Goal: Task Accomplishment & Management: Manage account settings

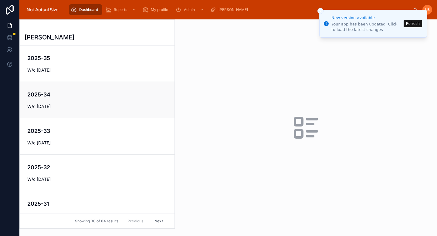
click at [89, 96] on h4 "2025-34" at bounding box center [97, 94] width 140 height 8
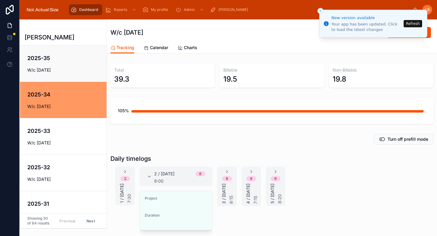
click at [59, 64] on div "2025-35 W/c [DATE]" at bounding box center [63, 63] width 72 height 19
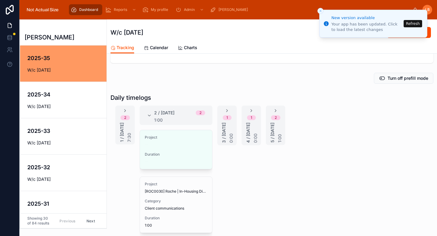
scroll to position [62, 0]
click at [156, 47] on span "Calendar" at bounding box center [159, 48] width 18 height 6
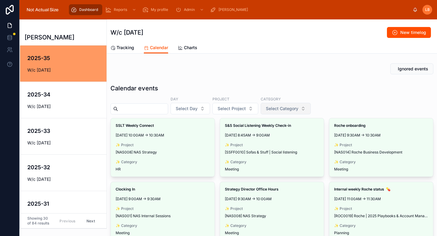
scroll to position [4, 0]
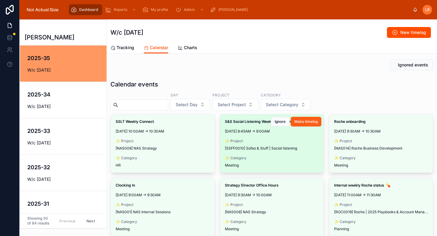
click at [306, 122] on span "Make timelog" at bounding box center [305, 121] width 23 height 5
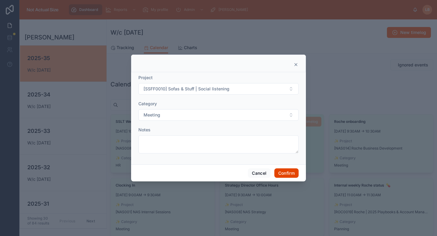
click at [284, 175] on button "Confirm" at bounding box center [286, 173] width 24 height 10
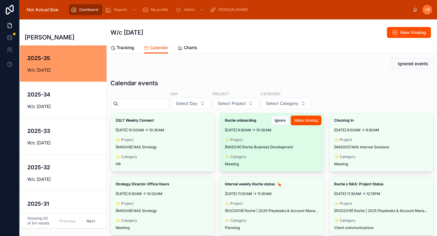
scroll to position [0, 0]
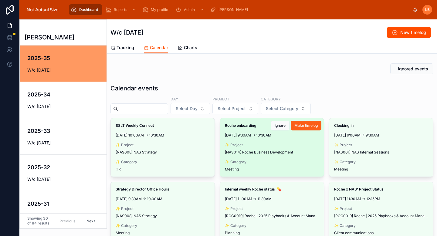
click at [306, 127] on span "Make timelog" at bounding box center [305, 125] width 23 height 5
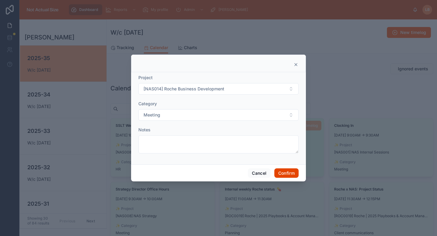
click at [291, 173] on button "Confirm" at bounding box center [286, 173] width 24 height 10
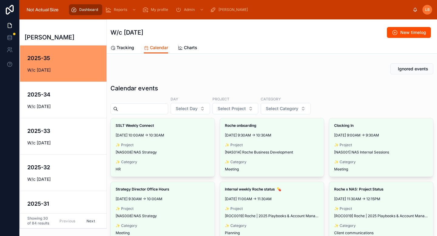
scroll to position [10, 0]
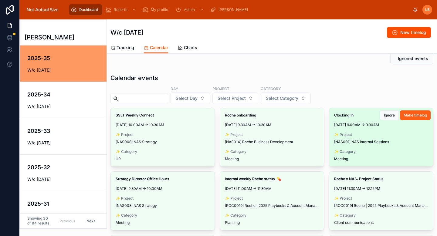
click at [404, 117] on span "Make timelog" at bounding box center [415, 115] width 23 height 5
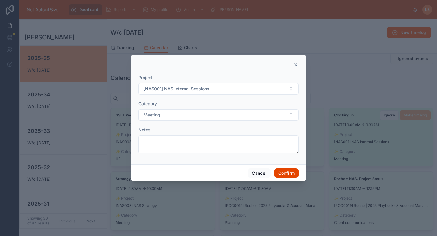
click at [284, 174] on button "Confirm" at bounding box center [286, 173] width 24 height 10
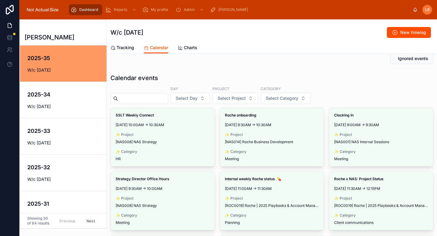
click at [362, 90] on div "Day Select Day Project Select Project Category Select Category" at bounding box center [271, 95] width 323 height 18
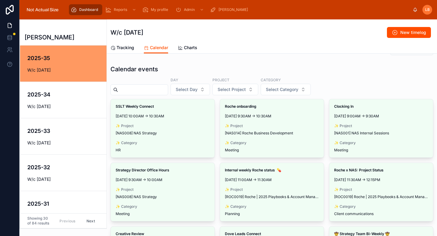
scroll to position [25, 0]
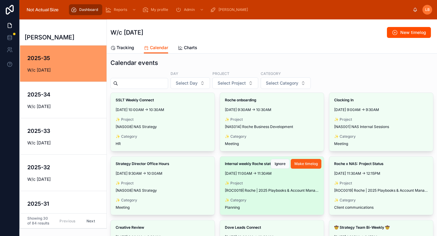
click at [301, 166] on span "Make timelog" at bounding box center [305, 163] width 23 height 5
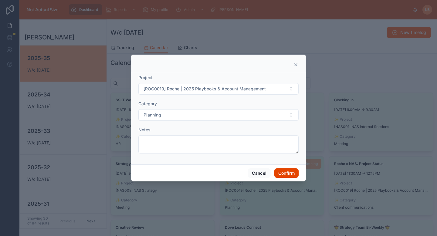
click at [289, 171] on button "Confirm" at bounding box center [286, 173] width 24 height 10
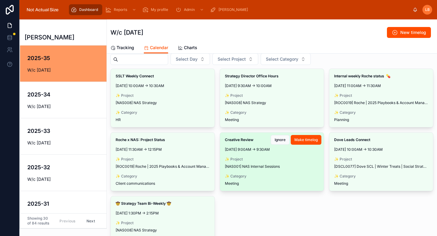
scroll to position [55, 0]
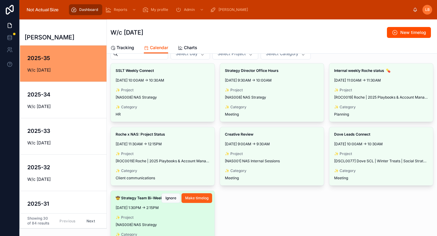
click at [199, 197] on span "Make timelog" at bounding box center [196, 198] width 23 height 5
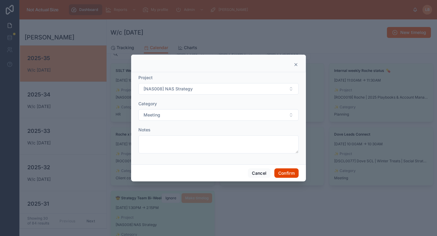
drag, startPoint x: 286, startPoint y: 174, endPoint x: 127, endPoint y: 9, distance: 228.3
click at [286, 174] on button "Confirm" at bounding box center [286, 173] width 24 height 10
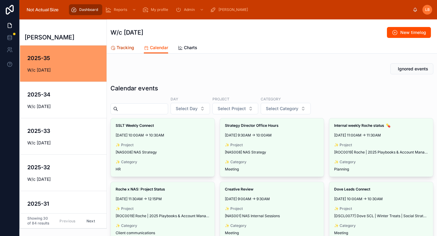
click at [121, 51] on link "Tracking" at bounding box center [122, 48] width 24 height 12
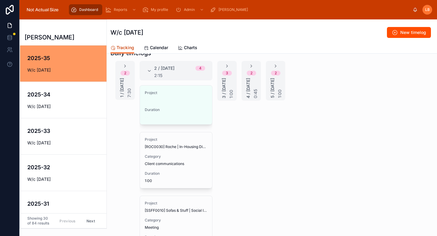
scroll to position [95, 0]
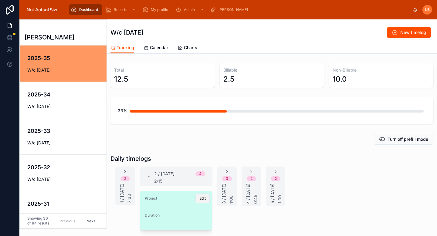
click at [195, 201] on button "Edit" at bounding box center [202, 199] width 14 height 10
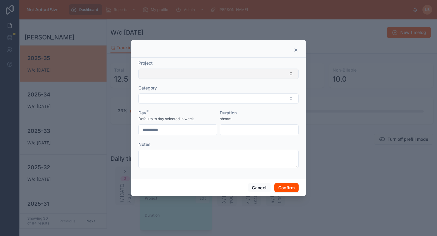
click at [205, 77] on button "Select Button" at bounding box center [218, 74] width 160 height 10
type input "*****"
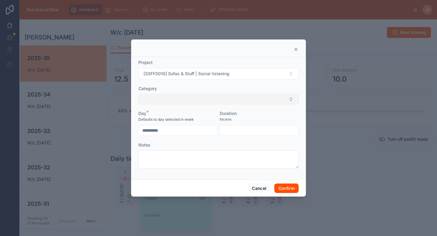
click at [210, 97] on button "Select Button" at bounding box center [218, 99] width 160 height 10
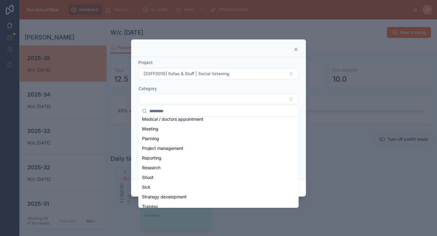
scroll to position [115, 0]
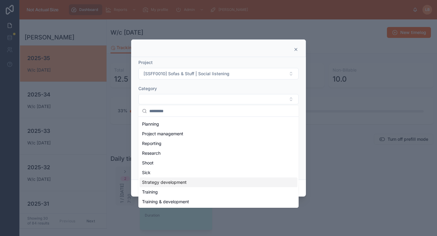
drag, startPoint x: 190, startPoint y: 182, endPoint x: 246, endPoint y: 152, distance: 63.8
click at [190, 181] on div "Strategy development" at bounding box center [219, 183] width 158 height 10
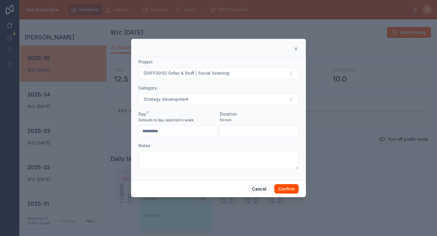
click at [256, 131] on input "text" at bounding box center [259, 131] width 78 height 8
type input "****"
click at [254, 114] on div "Duration" at bounding box center [259, 114] width 79 height 6
drag, startPoint x: 286, startPoint y: 188, endPoint x: 225, endPoint y: 62, distance: 140.6
click at [286, 188] on button "Confirm" at bounding box center [286, 189] width 24 height 10
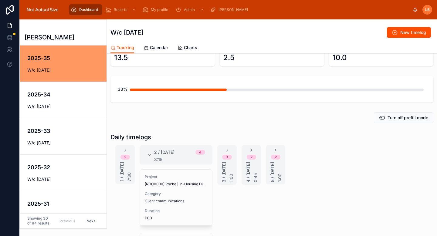
scroll to position [28, 0]
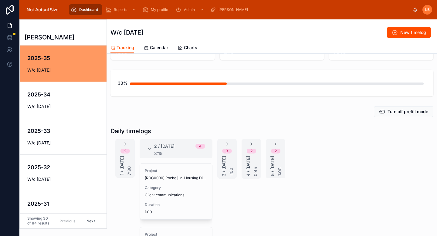
click at [278, 145] on div "2 5 / [DATE] 1:00" at bounding box center [275, 158] width 19 height 35
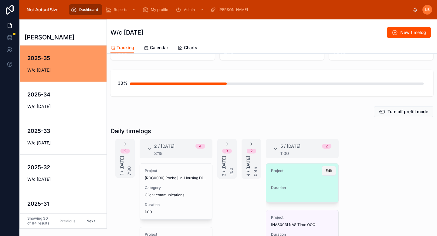
click at [331, 169] on span "Edit" at bounding box center [329, 170] width 6 height 5
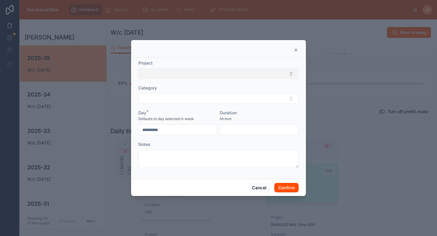
click at [212, 73] on button "Select Button" at bounding box center [218, 74] width 160 height 10
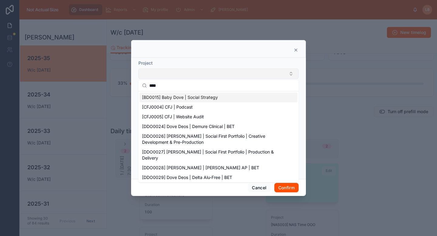
type input "*****"
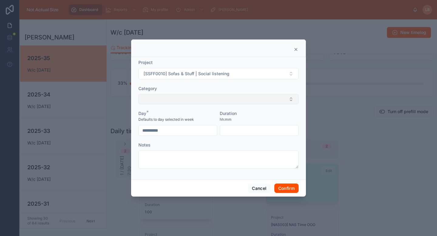
click at [216, 100] on button "Select Button" at bounding box center [218, 99] width 160 height 10
type input "*****"
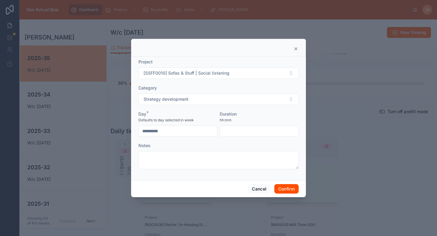
click at [248, 131] on input "text" at bounding box center [259, 131] width 78 height 8
type input "****"
click at [258, 120] on div "hh:mm" at bounding box center [259, 120] width 79 height 6
drag, startPoint x: 285, startPoint y: 187, endPoint x: 284, endPoint y: 179, distance: 8.5
click at [285, 187] on button "Confirm" at bounding box center [286, 189] width 24 height 10
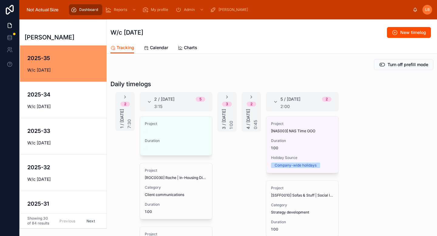
scroll to position [76, 0]
click at [231, 101] on div "3" at bounding box center [227, 103] width 10 height 5
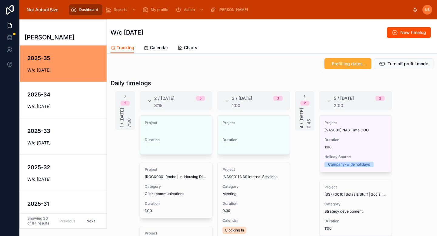
click at [304, 98] on icon at bounding box center [304, 96] width 5 height 5
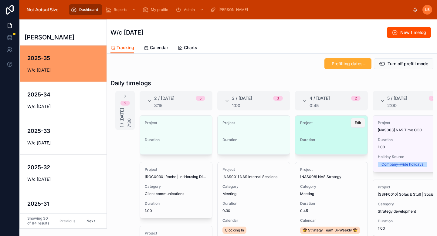
click at [355, 124] on span "Edit" at bounding box center [358, 122] width 6 height 5
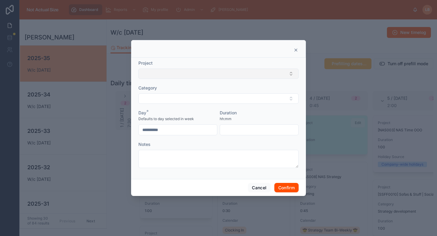
click at [188, 76] on button "Select Button" at bounding box center [218, 74] width 160 height 10
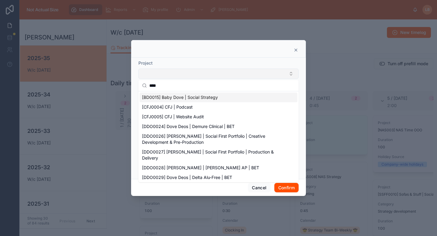
type input "*****"
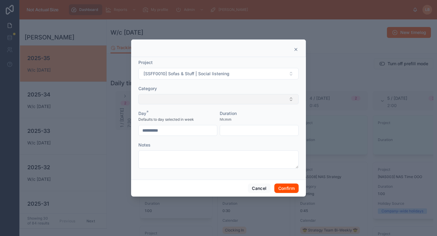
click at [219, 97] on button "Select Button" at bounding box center [218, 99] width 160 height 10
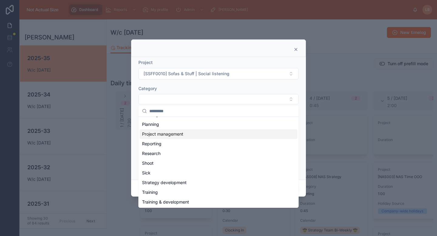
scroll to position [115, 0]
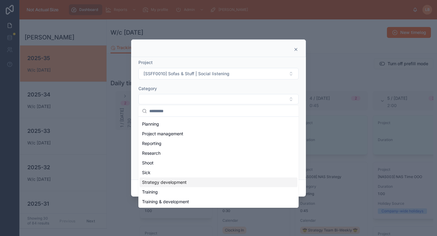
click at [217, 179] on div "Strategy development" at bounding box center [219, 183] width 158 height 10
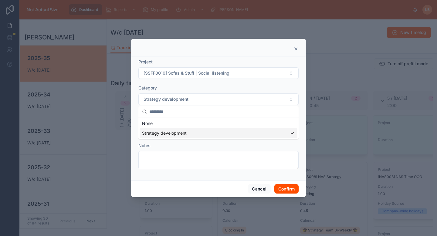
scroll to position [0, 0]
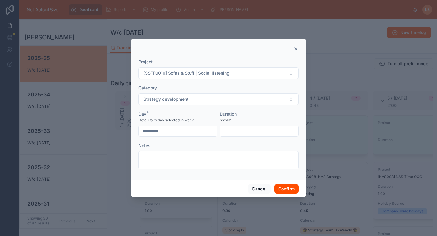
click at [261, 130] on input "text" at bounding box center [259, 131] width 78 height 8
type input "****"
click at [252, 115] on div "Duration" at bounding box center [259, 114] width 79 height 6
drag, startPoint x: 286, startPoint y: 191, endPoint x: 294, endPoint y: 226, distance: 35.7
click at [286, 191] on button "Confirm" at bounding box center [286, 189] width 24 height 10
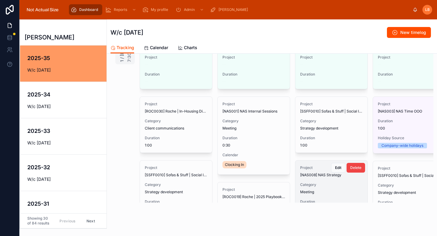
scroll to position [63, 0]
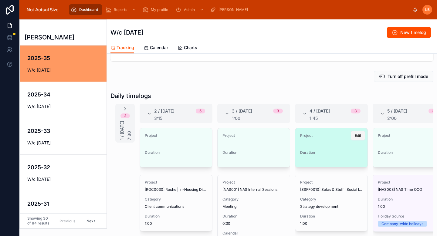
click at [355, 137] on span "Edit" at bounding box center [358, 135] width 6 height 5
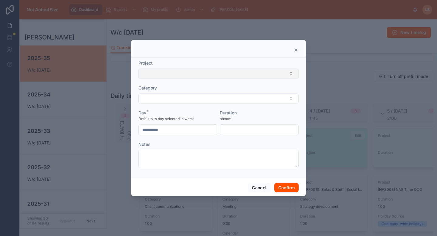
click at [225, 69] on button "Select Button" at bounding box center [218, 74] width 160 height 10
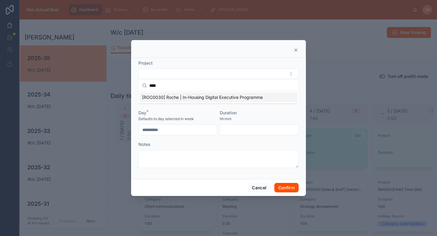
type input "****"
click at [218, 99] on span "[ROC0030] Roche | In-Housing Digital Executive Programme" at bounding box center [202, 97] width 121 height 6
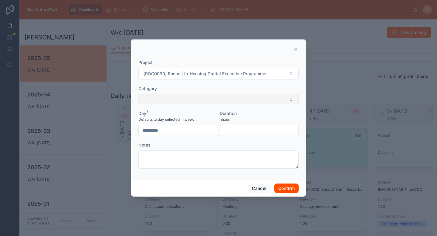
click at [216, 99] on button "Select Button" at bounding box center [218, 99] width 160 height 10
type input "*****"
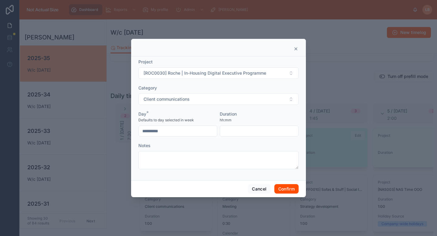
click at [243, 130] on input "text" at bounding box center [259, 131] width 78 height 8
type input "****"
click at [255, 116] on div "Duration" at bounding box center [259, 114] width 79 height 6
click at [293, 190] on button "Confirm" at bounding box center [286, 189] width 24 height 10
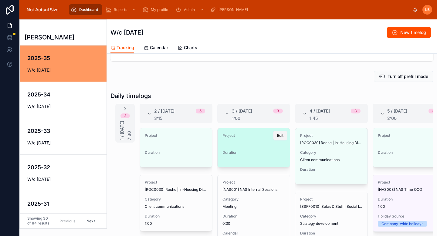
click at [277, 138] on span "Edit" at bounding box center [280, 135] width 6 height 5
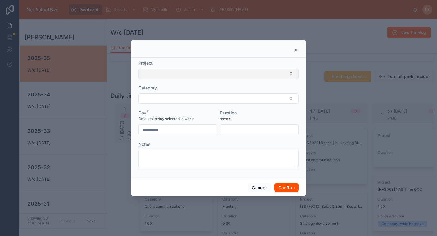
click at [174, 76] on button "Select Button" at bounding box center [218, 74] width 160 height 10
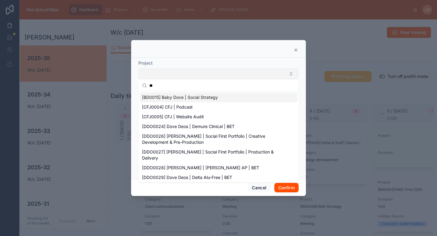
type input "***"
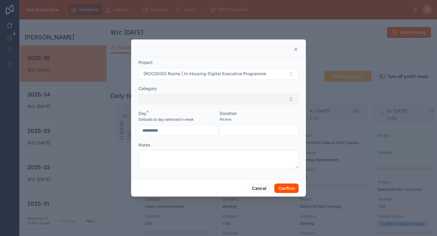
click at [172, 100] on button "Select Button" at bounding box center [218, 99] width 160 height 10
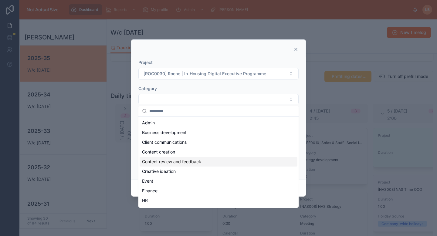
click at [177, 158] on div "Content review and feedback" at bounding box center [219, 162] width 158 height 10
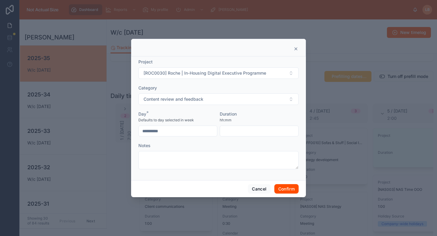
click at [247, 128] on input "text" at bounding box center [259, 131] width 78 height 8
type input "****"
click at [237, 120] on div "hh:mm" at bounding box center [259, 120] width 79 height 6
drag, startPoint x: 283, startPoint y: 188, endPoint x: 275, endPoint y: 178, distance: 13.2
click at [283, 188] on button "Confirm" at bounding box center [286, 189] width 24 height 10
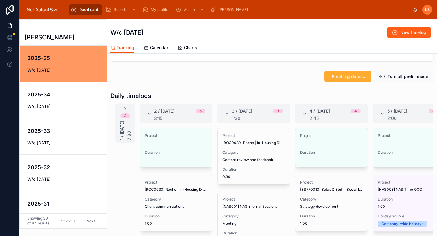
click at [404, 29] on button "New timelog" at bounding box center [409, 32] width 44 height 11
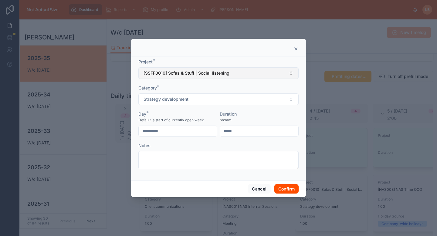
click at [193, 74] on span "[SSFF0010] Sofas & Stuff | Social listening" at bounding box center [187, 73] width 86 height 6
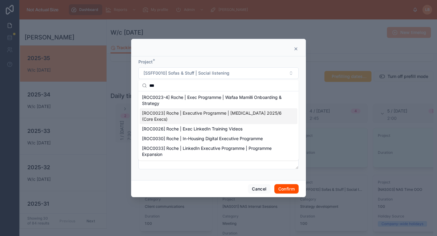
type input "***"
click at [203, 113] on span "[ROC0023] Roche | Executive Programme | [MEDICAL_DATA] 2025/6 (Core Execs)" at bounding box center [215, 116] width 146 height 12
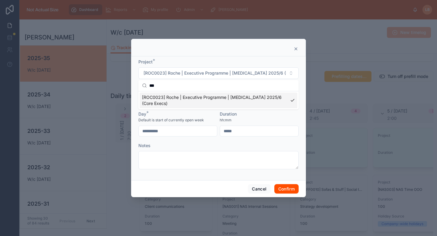
click at [167, 93] on button "Strategy development" at bounding box center [218, 99] width 160 height 12
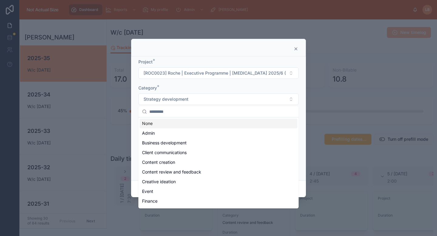
click at [200, 88] on div "Category *" at bounding box center [218, 88] width 160 height 6
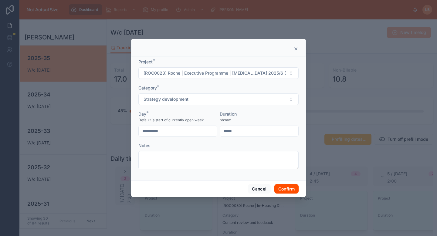
drag, startPoint x: 248, startPoint y: 135, endPoint x: 248, endPoint y: 131, distance: 4.0
click at [248, 135] on div at bounding box center [259, 131] width 79 height 11
click at [247, 130] on input "text" at bounding box center [259, 131] width 78 height 8
type input "****"
click at [255, 123] on div "hh:mm" at bounding box center [259, 120] width 79 height 6
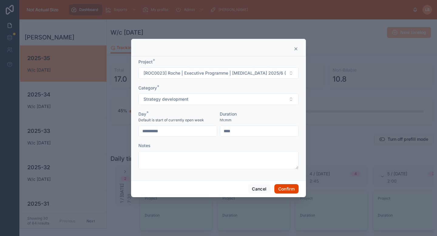
click at [288, 193] on button "Confirm" at bounding box center [286, 189] width 24 height 10
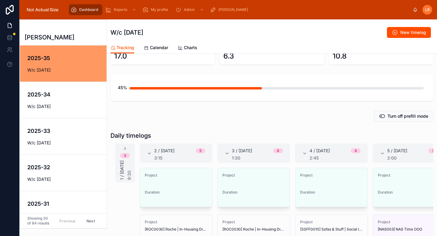
scroll to position [33, 0]
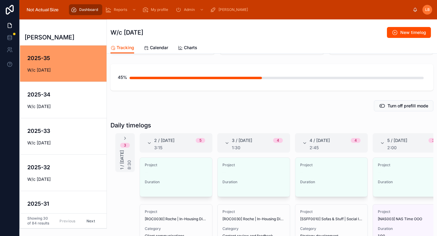
drag, startPoint x: 123, startPoint y: 140, endPoint x: 137, endPoint y: 126, distance: 20.0
click at [123, 140] on icon at bounding box center [125, 138] width 5 height 5
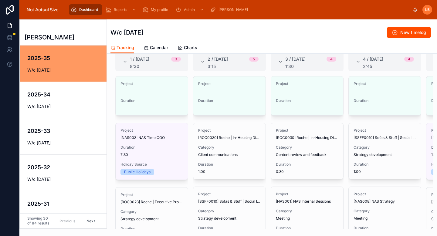
scroll to position [153, 0]
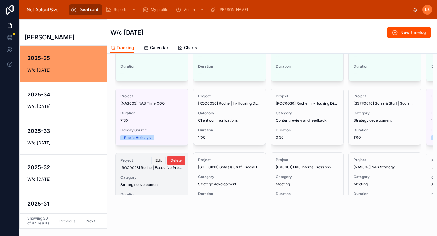
click at [156, 158] on span "Edit" at bounding box center [158, 160] width 6 height 5
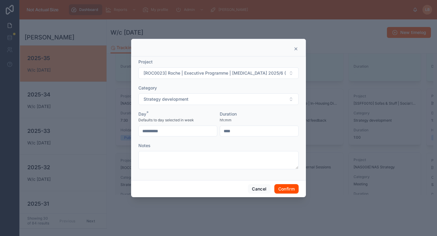
click at [173, 131] on input "**********" at bounding box center [178, 131] width 78 height 8
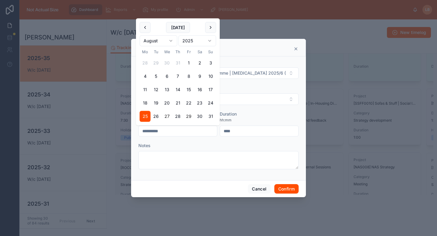
click at [169, 115] on button "27" at bounding box center [166, 116] width 11 height 11
type input "**********"
click at [285, 188] on button "Confirm" at bounding box center [286, 189] width 24 height 10
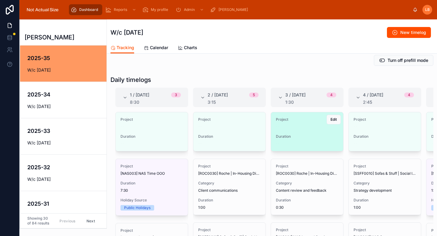
scroll to position [49, 0]
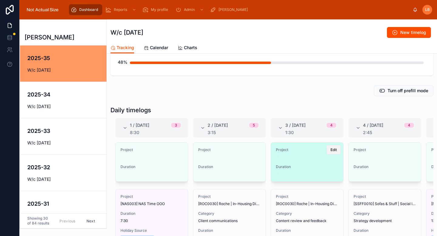
click at [330, 149] on span "Edit" at bounding box center [333, 149] width 6 height 5
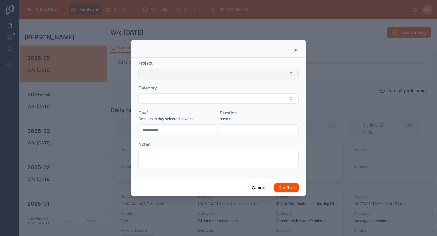
click at [225, 75] on button "Select Button" at bounding box center [218, 74] width 160 height 10
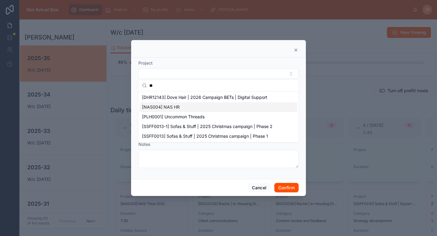
type input "**"
drag, startPoint x: 188, startPoint y: 109, endPoint x: 184, endPoint y: 107, distance: 4.2
click at [188, 109] on div "[NAS004] NAS HR" at bounding box center [219, 107] width 158 height 10
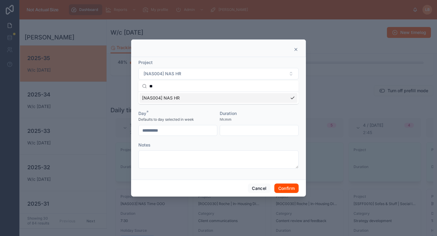
click at [183, 107] on form "**********" at bounding box center [218, 116] width 160 height 115
click at [185, 102] on button "Select Button" at bounding box center [218, 99] width 160 height 10
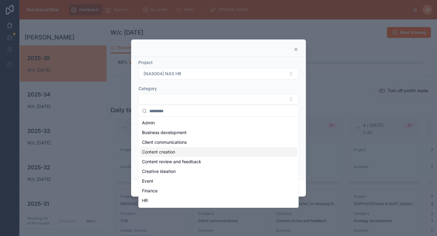
scroll to position [38, 0]
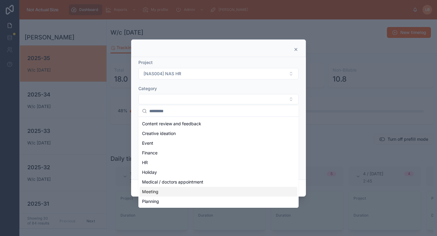
drag, startPoint x: 157, startPoint y: 191, endPoint x: 237, endPoint y: 161, distance: 85.3
click at [157, 191] on span "Meeting" at bounding box center [150, 192] width 16 height 6
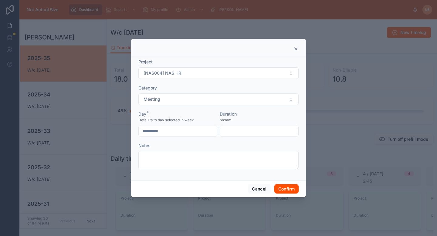
drag, startPoint x: 244, startPoint y: 134, endPoint x: 256, endPoint y: 111, distance: 25.7
click at [244, 134] on input "text" at bounding box center [259, 131] width 78 height 8
drag, startPoint x: 256, startPoint y: 110, endPoint x: 227, endPoint y: 80, distance: 42.3
click at [256, 110] on form "**********" at bounding box center [218, 117] width 160 height 117
drag, startPoint x: 241, startPoint y: 131, endPoint x: 198, endPoint y: 123, distance: 44.2
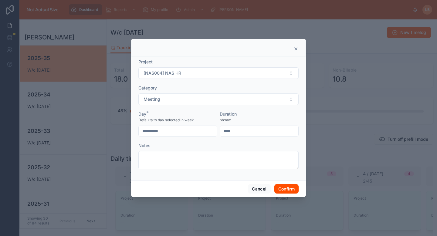
click at [198, 123] on form "**********" at bounding box center [218, 117] width 160 height 117
type input "****"
drag, startPoint x: 267, startPoint y: 116, endPoint x: 267, endPoint y: 138, distance: 22.8
click at [268, 116] on div "Duration" at bounding box center [259, 114] width 79 height 6
click at [291, 191] on button "Confirm" at bounding box center [286, 189] width 24 height 10
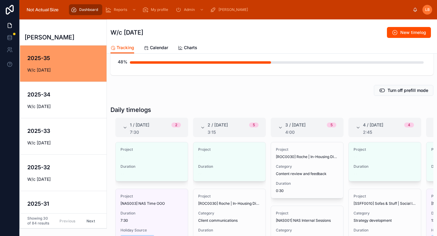
scroll to position [53, 0]
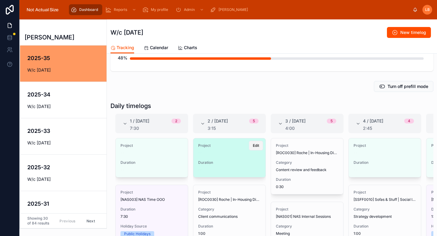
click at [253, 146] on span "Edit" at bounding box center [256, 145] width 6 height 5
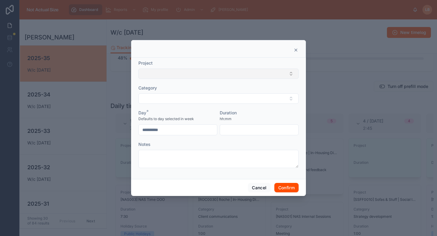
click at [207, 72] on button "Select Button" at bounding box center [218, 74] width 160 height 10
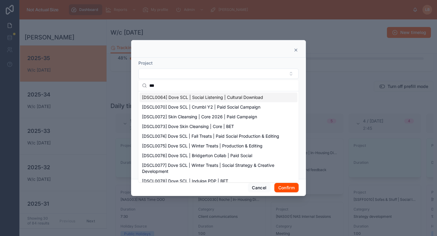
type input "***"
click at [211, 99] on span "[DSCL0064] Dove SCL | Social Listening | Cultural Download" at bounding box center [202, 97] width 121 height 6
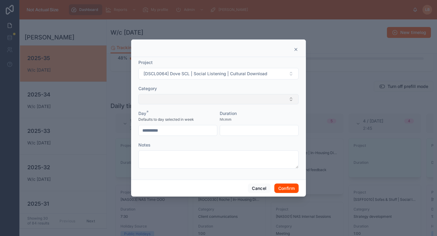
click at [217, 98] on button "Select Button" at bounding box center [218, 99] width 160 height 10
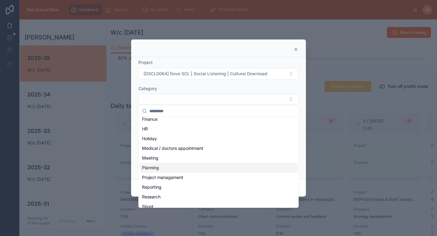
scroll to position [72, 0]
drag, startPoint x: 168, startPoint y: 166, endPoint x: 181, endPoint y: 164, distance: 12.3
click at [168, 166] on div "Planning" at bounding box center [219, 167] width 158 height 10
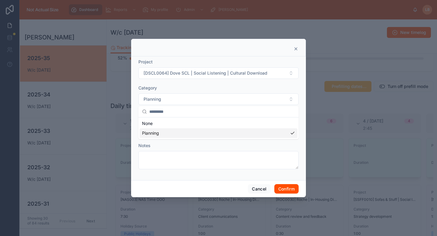
scroll to position [0, 0]
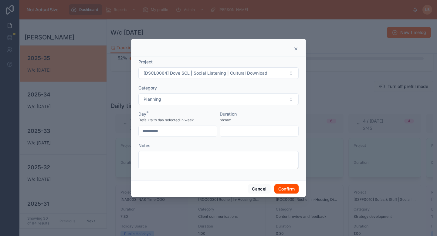
click at [238, 128] on input "text" at bounding box center [259, 131] width 78 height 8
type input "****"
click at [244, 111] on form "**********" at bounding box center [218, 117] width 160 height 117
click at [286, 185] on button "Confirm" at bounding box center [286, 189] width 24 height 10
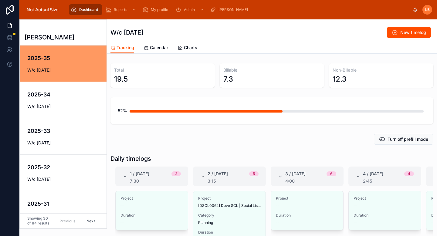
scroll to position [39, 0]
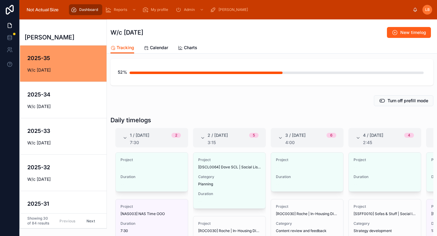
click at [399, 36] on button "New timelog" at bounding box center [409, 32] width 44 height 11
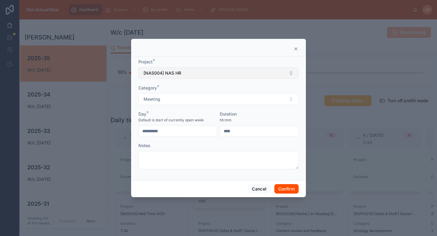
click at [202, 73] on button "[NAS004] NAS HR" at bounding box center [218, 73] width 160 height 12
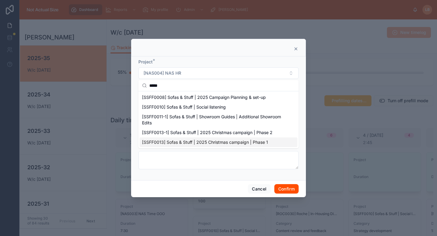
type input "*****"
drag, startPoint x: 226, startPoint y: 144, endPoint x: 222, endPoint y: 141, distance: 4.6
click at [222, 141] on span "[SSFF0013] Sofas & Stuff | 2025 Christmas campaign | Phase 1" at bounding box center [205, 142] width 126 height 6
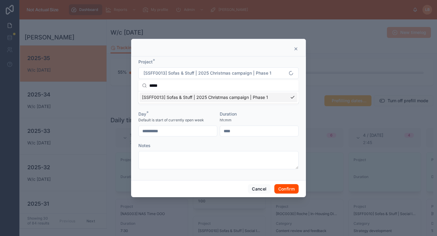
click at [222, 142] on form "**********" at bounding box center [218, 117] width 160 height 117
click at [204, 102] on button "Meeting" at bounding box center [218, 99] width 160 height 12
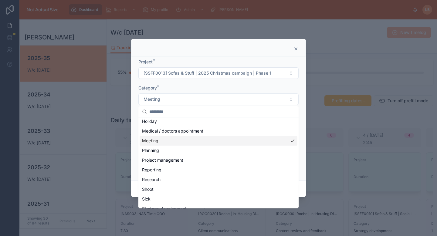
scroll to position [104, 0]
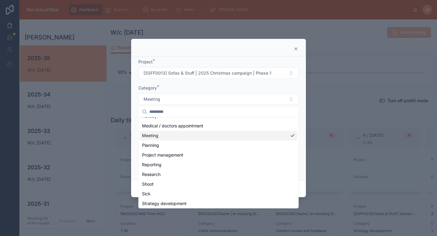
click at [212, 56] on div at bounding box center [218, 48] width 175 height 18
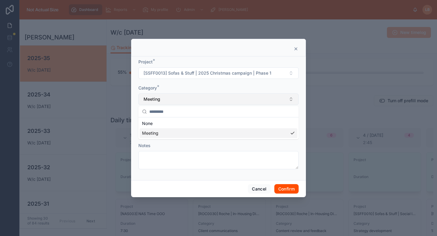
scroll to position [0, 0]
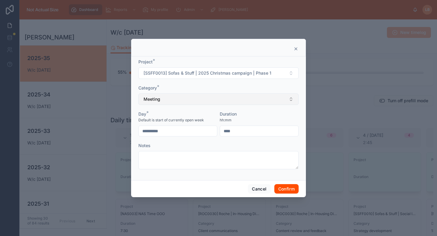
drag, startPoint x: 206, startPoint y: 96, endPoint x: 205, endPoint y: 99, distance: 3.0
click at [206, 96] on button "Meeting" at bounding box center [218, 99] width 160 height 12
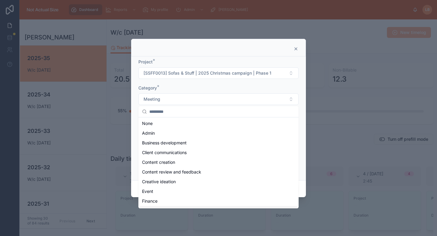
scroll to position [47, 0]
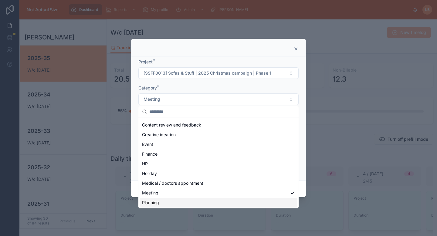
click at [189, 202] on div "Planning" at bounding box center [219, 203] width 158 height 10
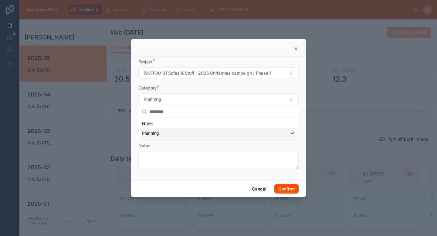
scroll to position [0, 0]
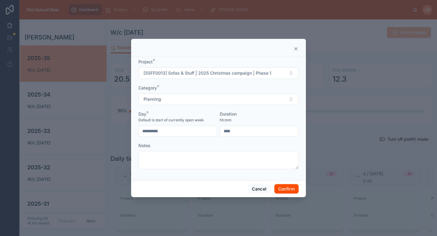
click at [179, 130] on input "**********" at bounding box center [178, 131] width 78 height 8
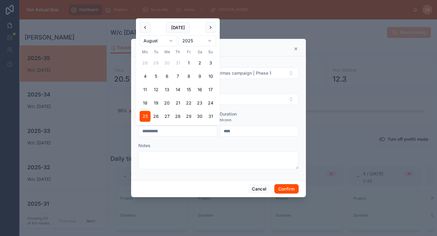
drag, startPoint x: 157, startPoint y: 117, endPoint x: 232, endPoint y: 131, distance: 76.4
click at [157, 117] on button "26" at bounding box center [156, 116] width 11 height 11
type input "**********"
click at [250, 130] on input "****" at bounding box center [259, 131] width 78 height 8
type input "****"
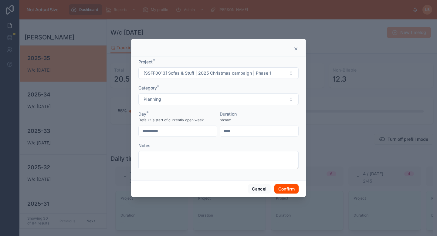
click at [245, 115] on div "Duration" at bounding box center [259, 114] width 79 height 6
click at [292, 194] on div "Cancel Confirm" at bounding box center [218, 188] width 175 height 17
click at [288, 186] on button "Confirm" at bounding box center [286, 189] width 24 height 10
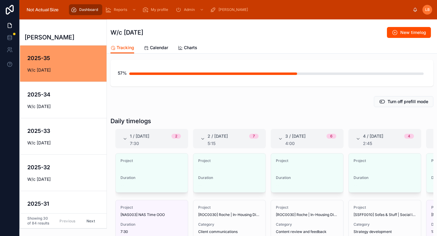
scroll to position [38, 0]
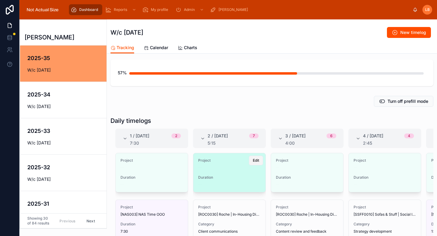
click at [253, 162] on span "Edit" at bounding box center [256, 160] width 6 height 5
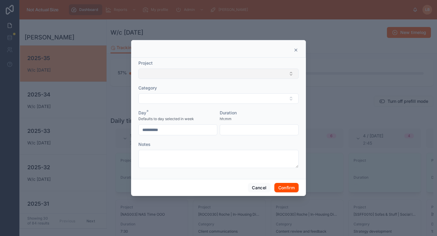
click at [191, 74] on button "Select Button" at bounding box center [218, 74] width 160 height 10
type input "*******"
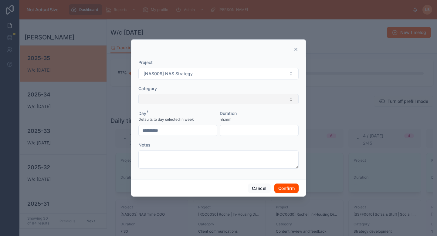
click at [200, 101] on button "Select Button" at bounding box center [218, 99] width 160 height 10
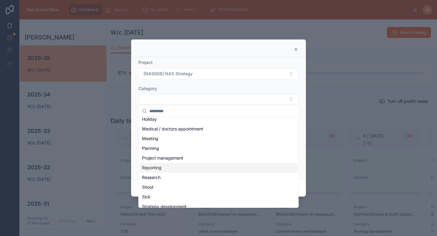
scroll to position [92, 0]
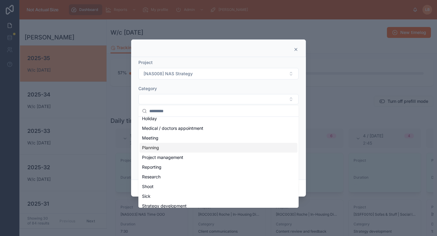
click at [174, 147] on div "Planning" at bounding box center [219, 148] width 158 height 10
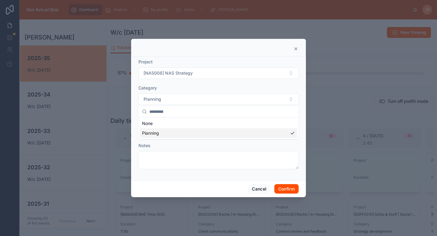
scroll to position [0, 0]
click at [245, 131] on input "text" at bounding box center [259, 131] width 78 height 8
type input "****"
click at [246, 112] on div "Duration" at bounding box center [259, 114] width 79 height 6
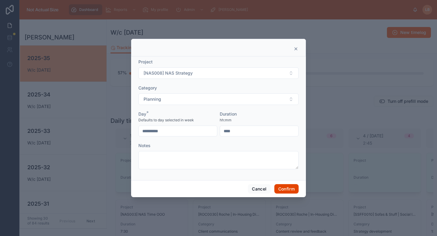
click at [286, 189] on button "Confirm" at bounding box center [286, 189] width 24 height 10
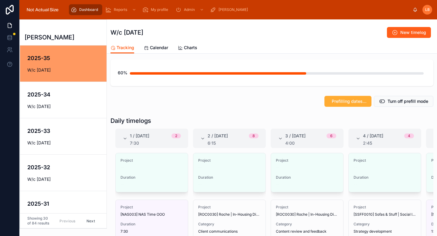
click at [407, 36] on button "New timelog" at bounding box center [409, 32] width 44 height 11
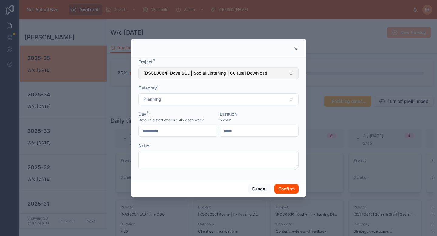
click at [200, 70] on span "[DSCL0064] Dove SCL | Social Listening | Cultural Download" at bounding box center [206, 73] width 124 height 6
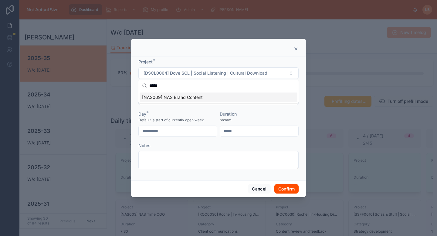
type input "*****"
click at [191, 96] on span "[NAS009] NAS Brand Content" at bounding box center [172, 97] width 61 height 6
click at [189, 99] on button "Planning" at bounding box center [218, 99] width 160 height 12
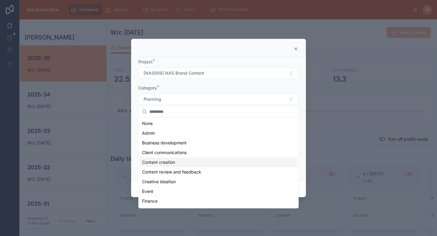
click at [175, 163] on span "Content creation" at bounding box center [158, 162] width 33 height 6
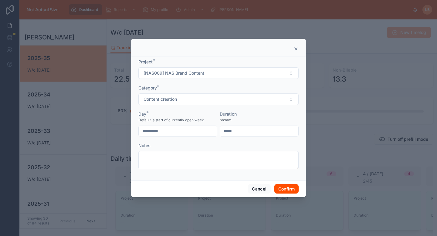
drag, startPoint x: 242, startPoint y: 130, endPoint x: 223, endPoint y: 130, distance: 19.7
click at [223, 130] on input "text" at bounding box center [259, 131] width 78 height 8
type input "****"
click at [225, 111] on label "Duration" at bounding box center [228, 114] width 17 height 6
click at [186, 130] on input "**********" at bounding box center [178, 131] width 78 height 8
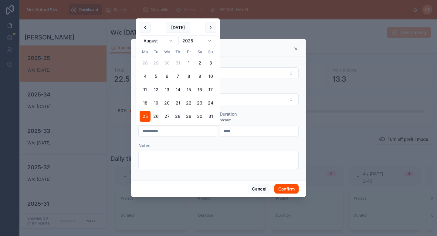
click at [157, 114] on button "26" at bounding box center [156, 116] width 11 height 11
type input "**********"
click at [283, 117] on div "hh:mm" at bounding box center [259, 120] width 79 height 6
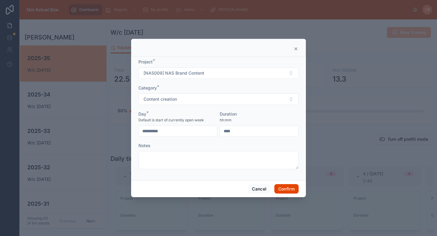
click at [286, 186] on button "Confirm" at bounding box center [286, 189] width 24 height 10
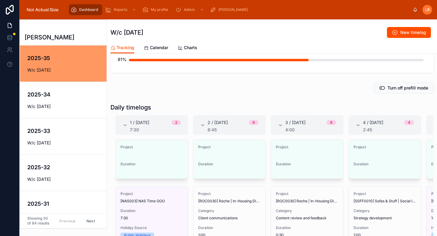
scroll to position [52, 0]
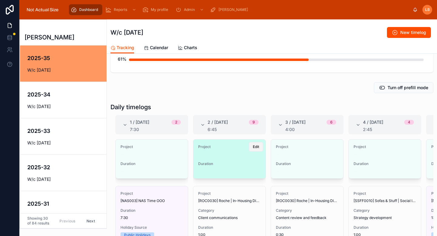
click at [252, 151] on button "Edit" at bounding box center [256, 147] width 14 height 10
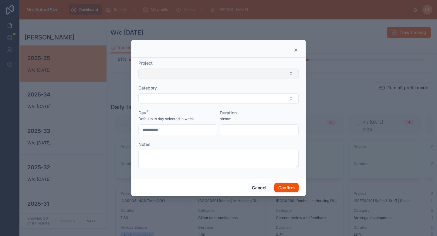
click at [189, 73] on button "Select Button" at bounding box center [218, 74] width 160 height 10
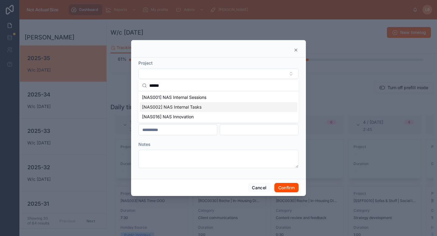
type input "******"
click at [194, 107] on span "[NAS002] NAS Internal Tasks" at bounding box center [171, 107] width 59 height 6
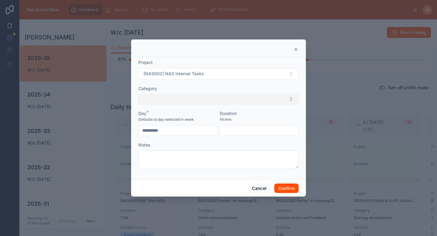
click at [185, 96] on button "Select Button" at bounding box center [218, 99] width 160 height 10
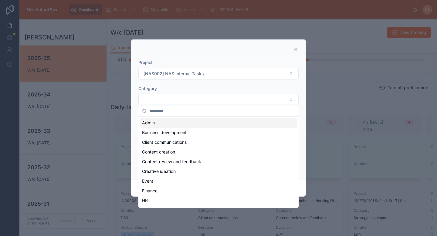
click at [176, 126] on div "Admin" at bounding box center [219, 123] width 158 height 10
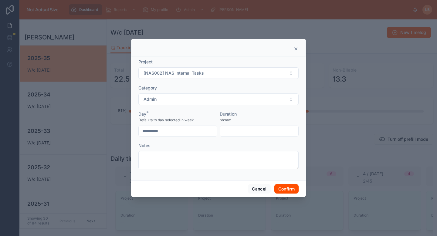
click at [247, 132] on input "text" at bounding box center [259, 131] width 78 height 8
type input "****"
click at [226, 111] on label "Duration" at bounding box center [228, 114] width 17 height 6
click at [283, 190] on button "Confirm" at bounding box center [286, 189] width 24 height 10
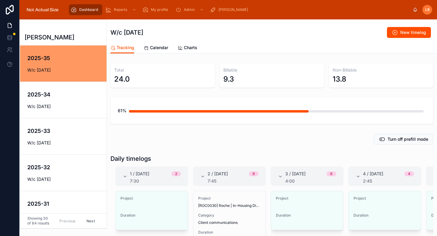
scroll to position [33, 0]
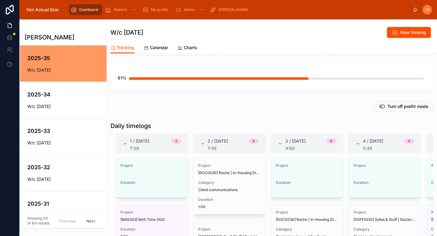
drag, startPoint x: 202, startPoint y: 141, endPoint x: 286, endPoint y: 172, distance: 89.7
click at [202, 141] on icon at bounding box center [202, 143] width 5 height 5
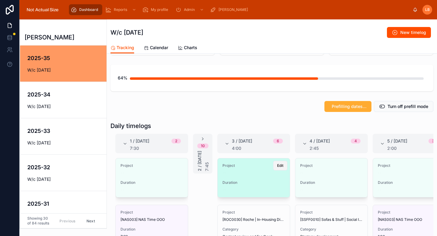
click at [273, 165] on button "Edit" at bounding box center [280, 166] width 14 height 10
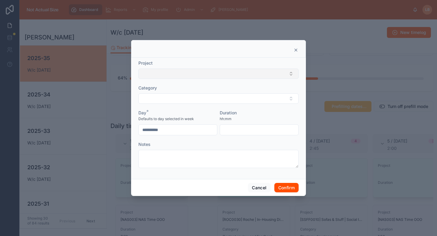
click at [211, 73] on button "Select Button" at bounding box center [218, 74] width 160 height 10
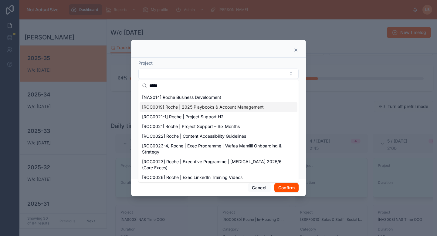
type input "*****"
click at [213, 106] on span "[ROC0019] Roche | 2025 Playbooks & Account Management" at bounding box center [203, 107] width 122 height 6
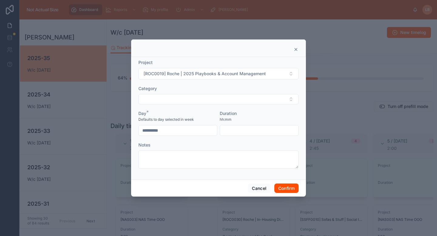
click at [246, 131] on input "text" at bounding box center [259, 130] width 78 height 8
type input "****"
drag, startPoint x: 246, startPoint y: 114, endPoint x: 242, endPoint y: 96, distance: 18.6
click at [246, 114] on div "Duration" at bounding box center [259, 113] width 79 height 6
drag, startPoint x: 242, startPoint y: 96, endPoint x: 243, endPoint y: 103, distance: 7.0
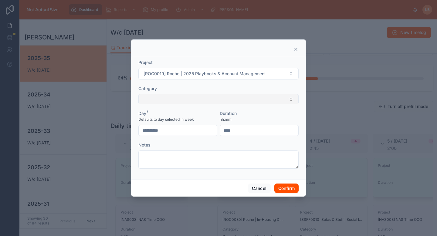
click at [242, 96] on button "Select Button" at bounding box center [218, 99] width 160 height 10
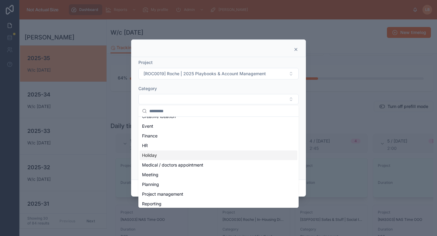
scroll to position [62, 0]
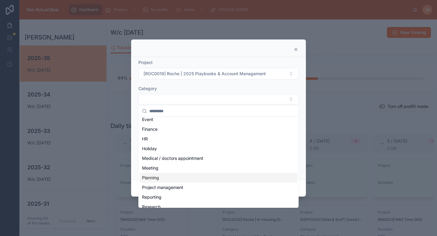
click at [173, 178] on div "Planning" at bounding box center [219, 178] width 158 height 10
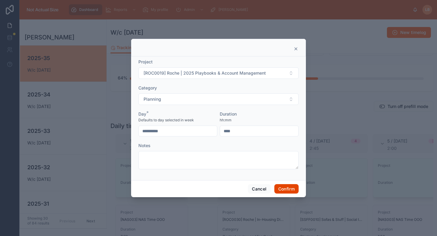
click at [281, 185] on button "Confirm" at bounding box center [286, 189] width 24 height 10
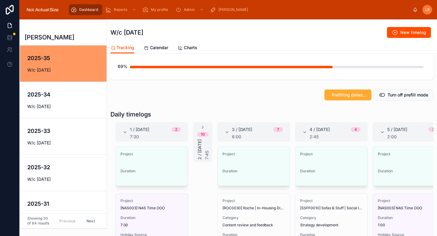
scroll to position [53, 0]
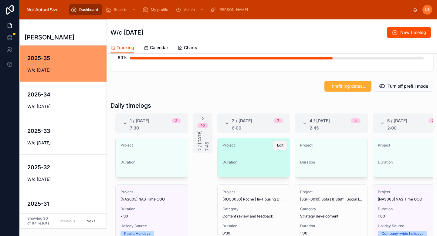
click at [273, 146] on button "Edit" at bounding box center [280, 146] width 14 height 10
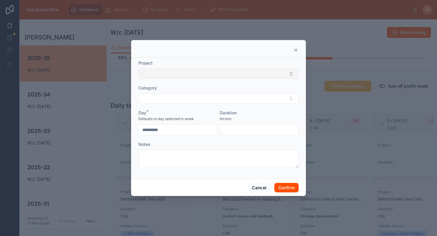
click at [224, 75] on button "Select Button" at bounding box center [218, 74] width 160 height 10
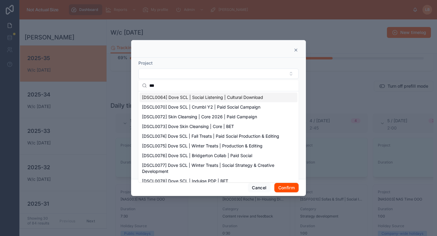
type input "***"
click at [233, 100] on span "[DSCL0064] Dove SCL | Social Listening | Cultural Download" at bounding box center [202, 97] width 121 height 6
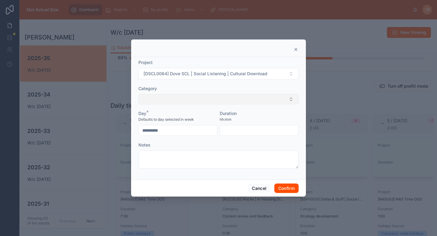
click at [238, 100] on button "Select Button" at bounding box center [218, 99] width 160 height 10
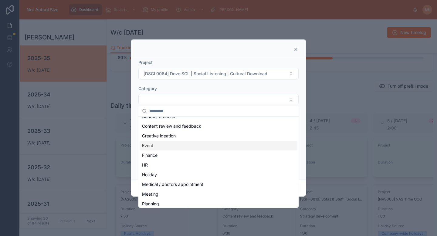
scroll to position [48, 0]
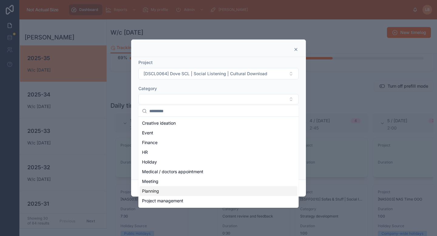
drag, startPoint x: 185, startPoint y: 191, endPoint x: 267, endPoint y: 147, distance: 92.9
click at [185, 191] on div "Planning" at bounding box center [219, 191] width 158 height 10
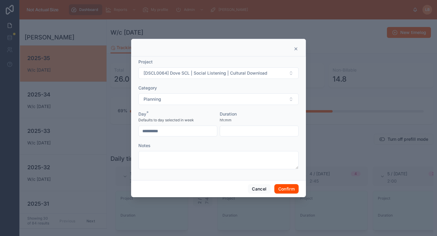
click at [257, 134] on input "text" at bounding box center [259, 131] width 78 height 8
type input "****"
drag, startPoint x: 265, startPoint y: 117, endPoint x: 250, endPoint y: 17, distance: 101.5
click at [265, 117] on div "Duration hh:mm" at bounding box center [259, 117] width 79 height 12
click at [279, 186] on button "Confirm" at bounding box center [286, 189] width 24 height 10
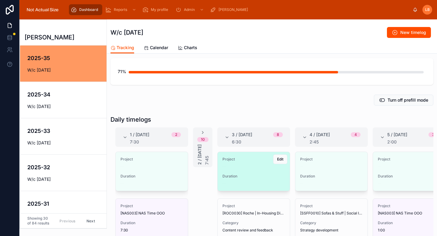
scroll to position [39, 0]
click at [277, 158] on span "Edit" at bounding box center [280, 159] width 6 height 5
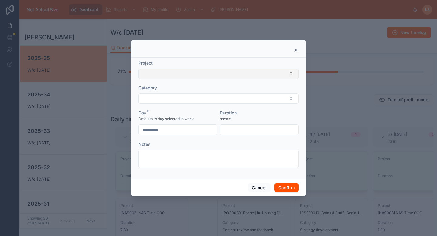
click at [257, 76] on button "Select Button" at bounding box center [218, 74] width 160 height 10
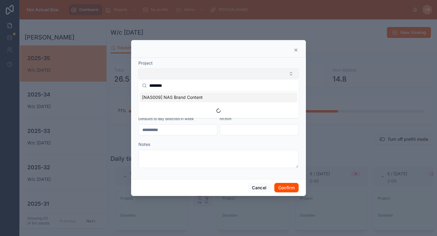
type input "*********"
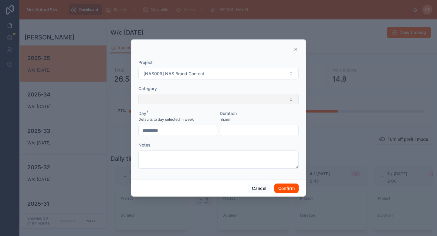
drag, startPoint x: 245, startPoint y: 99, endPoint x: 241, endPoint y: 100, distance: 3.7
click at [245, 99] on button "Select Button" at bounding box center [218, 99] width 160 height 10
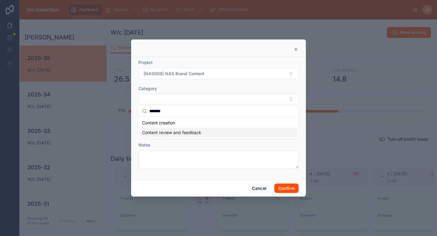
type input "*******"
click at [199, 129] on div "Content review and feedback" at bounding box center [219, 133] width 158 height 10
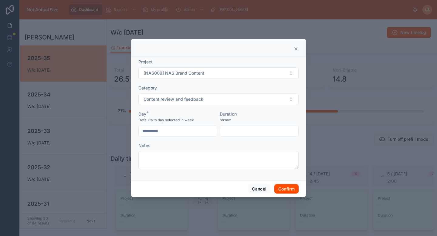
click at [223, 83] on form "**********" at bounding box center [218, 117] width 160 height 117
click at [239, 130] on input "text" at bounding box center [259, 131] width 78 height 8
type input "****"
click at [252, 113] on div "Duration" at bounding box center [259, 114] width 79 height 6
click at [198, 129] on input "**********" at bounding box center [178, 131] width 78 height 8
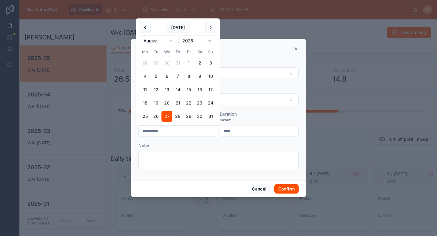
click at [253, 117] on div "Duration" at bounding box center [259, 114] width 79 height 6
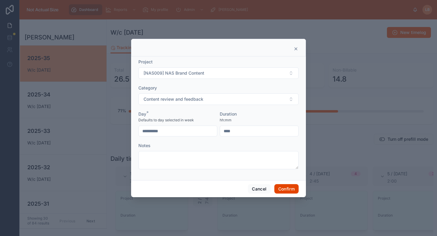
click at [284, 187] on button "Confirm" at bounding box center [286, 189] width 24 height 10
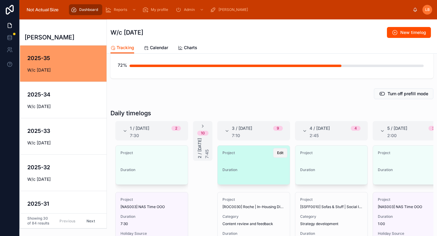
scroll to position [36, 0]
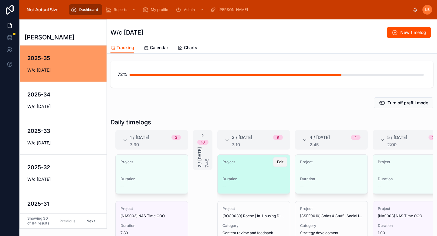
click at [273, 163] on button "Edit" at bounding box center [280, 162] width 14 height 10
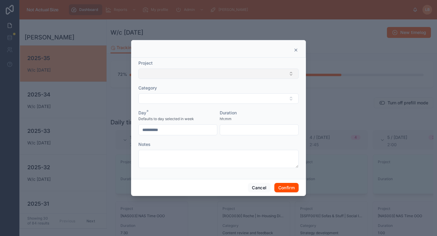
click at [195, 76] on button "Select Button" at bounding box center [218, 74] width 160 height 10
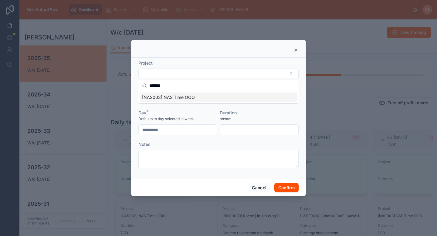
type input "*******"
click at [190, 102] on div "[NAS003] NAS Time OOO" at bounding box center [219, 98] width 158 height 10
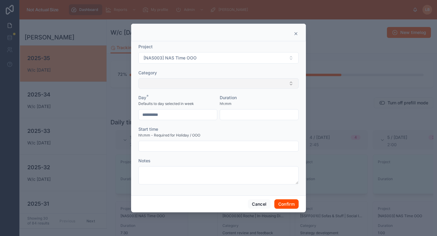
click at [195, 85] on button "Select Button" at bounding box center [218, 83] width 160 height 10
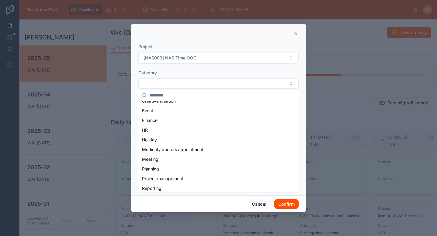
scroll to position [53, 0]
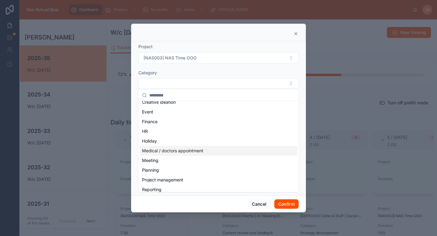
click at [178, 153] on span "Medical / doctors appointment" at bounding box center [172, 151] width 61 height 6
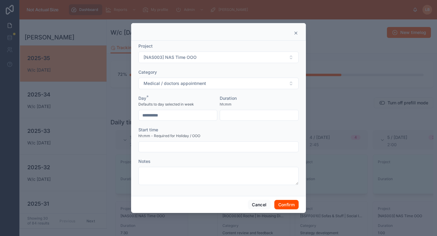
click at [249, 115] on input "text" at bounding box center [259, 115] width 78 height 8
type input "****"
click at [250, 102] on div "hh:mm" at bounding box center [259, 104] width 79 height 6
click at [208, 151] on div at bounding box center [218, 146] width 160 height 11
click at [210, 149] on input "text" at bounding box center [219, 147] width 160 height 8
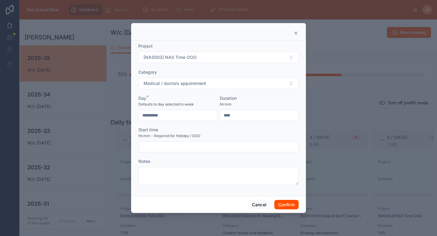
type input "*"
drag, startPoint x: 215, startPoint y: 145, endPoint x: 240, endPoint y: 118, distance: 37.1
click at [215, 144] on input "****" at bounding box center [219, 147] width 160 height 8
type input "****"
click at [241, 118] on input "****" at bounding box center [259, 115] width 78 height 8
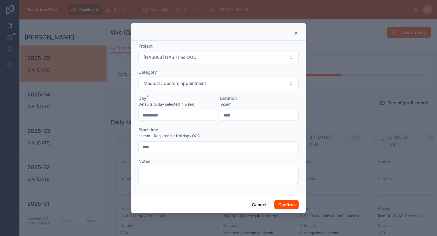
drag, startPoint x: 228, startPoint y: 115, endPoint x: 238, endPoint y: 116, distance: 10.4
click at [238, 116] on input "****" at bounding box center [259, 115] width 78 height 8
drag, startPoint x: 238, startPoint y: 116, endPoint x: 214, endPoint y: 114, distance: 24.0
click at [214, 114] on form "**********" at bounding box center [218, 117] width 160 height 148
type input "****"
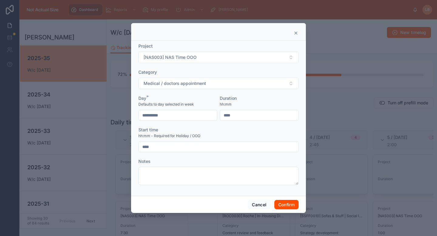
click at [227, 106] on span "hh:mm" at bounding box center [226, 104] width 12 height 5
click at [283, 206] on button "Confirm" at bounding box center [286, 205] width 24 height 10
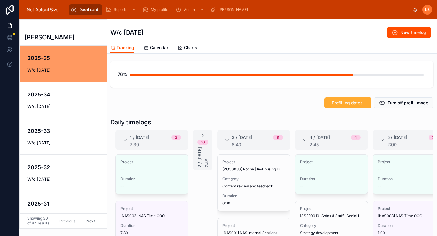
click at [223, 137] on div "3 / [DATE] 9 8:40" at bounding box center [253, 139] width 73 height 19
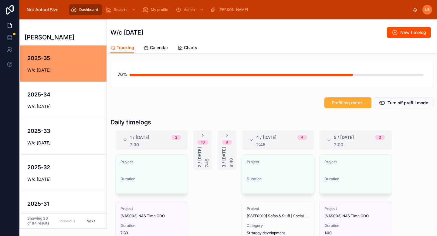
click at [125, 138] on icon at bounding box center [125, 140] width 5 height 5
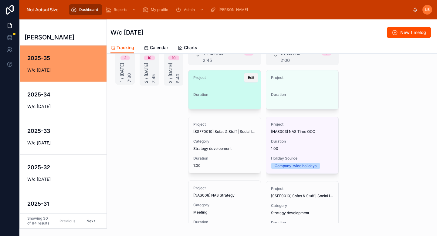
click at [248, 80] on span "Edit" at bounding box center [251, 77] width 6 height 5
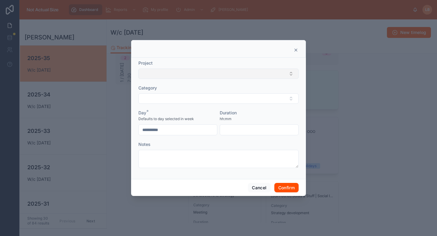
click at [242, 72] on button "Select Button" at bounding box center [218, 74] width 160 height 10
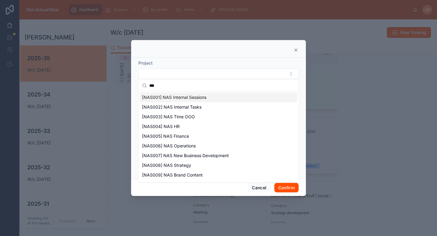
type input "***"
click at [199, 96] on span "[NAS001] NAS Internal Sessions" at bounding box center [174, 97] width 64 height 6
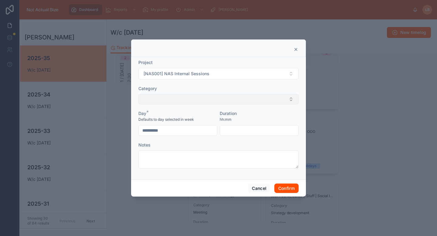
click at [198, 98] on button "Select Button" at bounding box center [218, 99] width 160 height 10
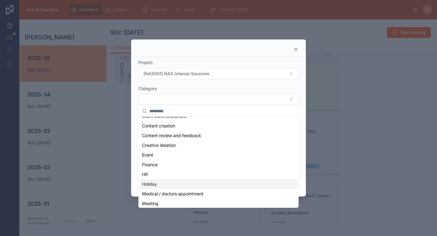
scroll to position [27, 0]
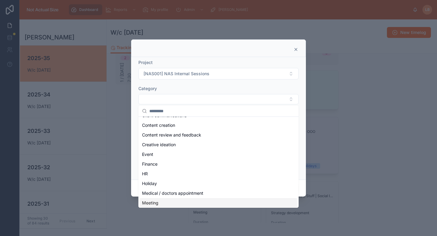
click at [162, 201] on div "Meeting" at bounding box center [219, 203] width 158 height 10
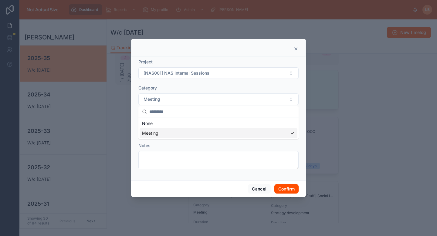
scroll to position [0, 0]
click at [247, 135] on input "text" at bounding box center [259, 131] width 78 height 8
type input "****"
click at [247, 116] on div "Duration" at bounding box center [259, 114] width 79 height 6
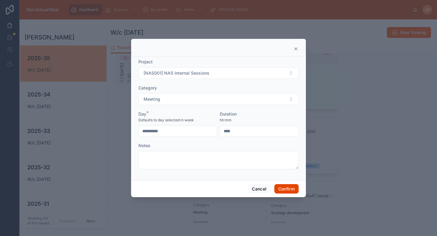
drag, startPoint x: 288, startPoint y: 190, endPoint x: 233, endPoint y: 86, distance: 117.3
click at [288, 190] on button "Confirm" at bounding box center [286, 189] width 24 height 10
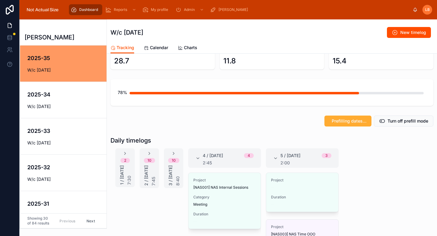
scroll to position [11, 0]
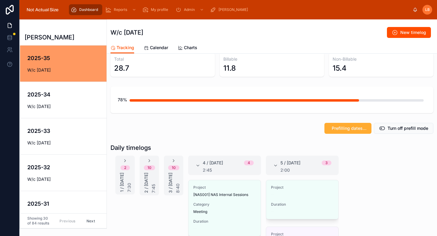
click at [398, 39] on div "Back to Dashboard Dashboard W/c [DATE] New timelog" at bounding box center [271, 30] width 323 height 22
click at [401, 32] on span "New timelog" at bounding box center [413, 32] width 26 height 6
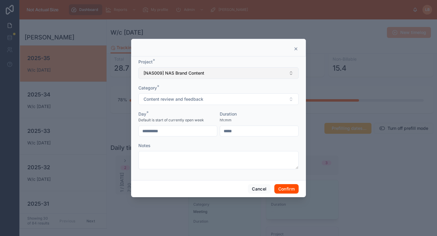
click at [183, 70] on span "[NAS009] NAS Brand Content" at bounding box center [174, 73] width 61 height 6
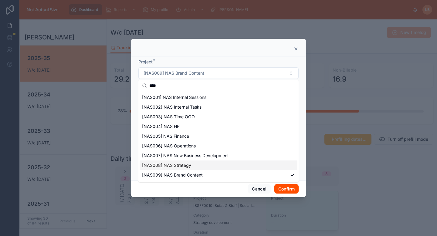
type input "***"
click at [191, 166] on div "[NAS008] NAS Strategy" at bounding box center [219, 166] width 158 height 10
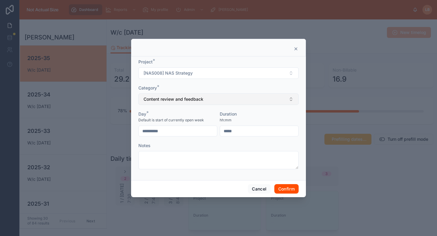
click at [197, 100] on span "Content review and feedback" at bounding box center [174, 99] width 60 height 6
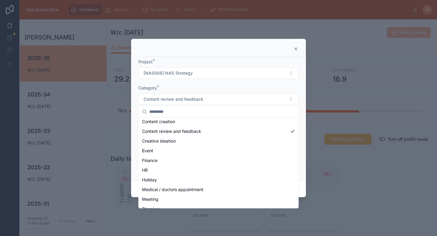
scroll to position [44, 0]
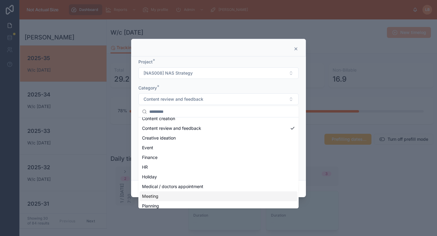
drag, startPoint x: 171, startPoint y: 195, endPoint x: 246, endPoint y: 148, distance: 87.8
click at [171, 195] on div "Meeting" at bounding box center [219, 196] width 158 height 10
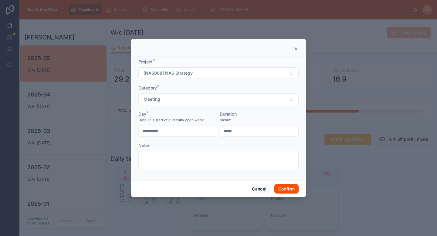
click at [248, 130] on input "text" at bounding box center [259, 131] width 78 height 8
type input "****"
click at [252, 112] on div "Duration" at bounding box center [259, 114] width 79 height 6
click at [178, 124] on div "**********" at bounding box center [177, 123] width 79 height 25
click at [178, 131] on input "**********" at bounding box center [178, 131] width 78 height 8
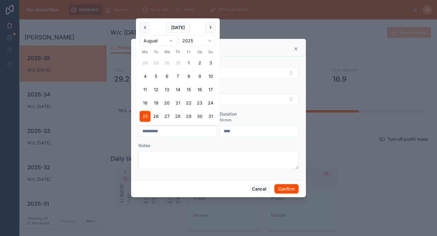
click at [179, 116] on button "28" at bounding box center [177, 116] width 11 height 11
type input "**********"
click at [267, 111] on div "Duration" at bounding box center [259, 114] width 79 height 6
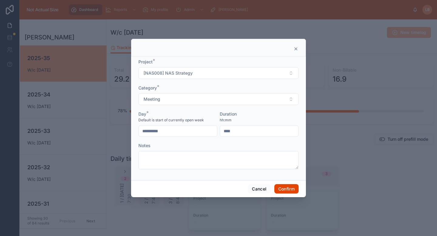
drag, startPoint x: 289, startPoint y: 188, endPoint x: 205, endPoint y: 130, distance: 101.6
click at [289, 188] on button "Confirm" at bounding box center [286, 189] width 24 height 10
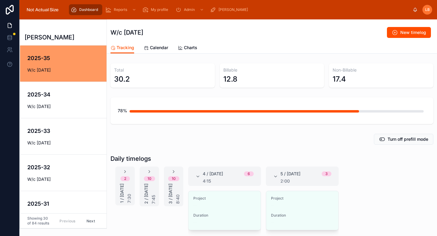
scroll to position [32, 0]
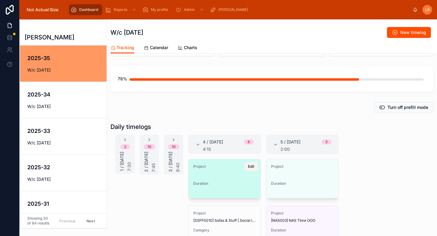
click at [248, 167] on span "Edit" at bounding box center [251, 166] width 6 height 5
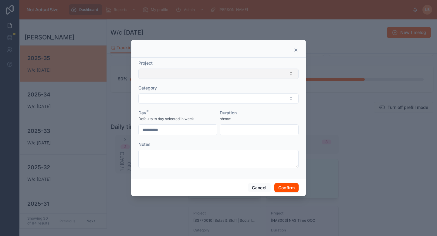
click at [209, 76] on button "Select Button" at bounding box center [218, 74] width 160 height 10
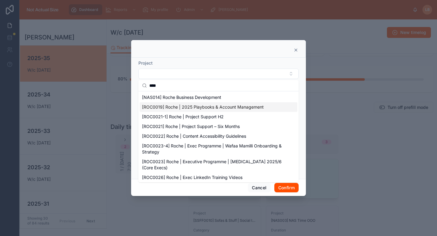
type input "****"
click at [213, 106] on span "[ROC0019] Roche | 2025 Playbooks & Account Management" at bounding box center [203, 107] width 122 height 6
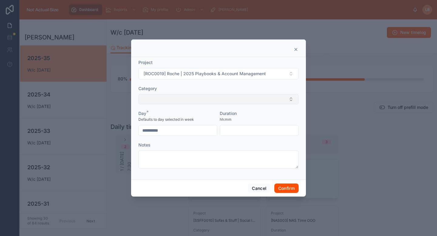
click at [215, 98] on button "Select Button" at bounding box center [218, 99] width 160 height 10
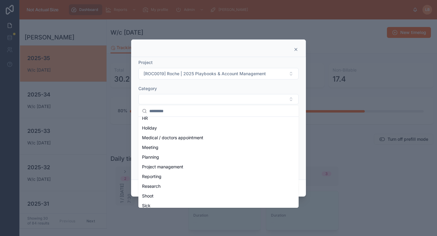
scroll to position [106, 0]
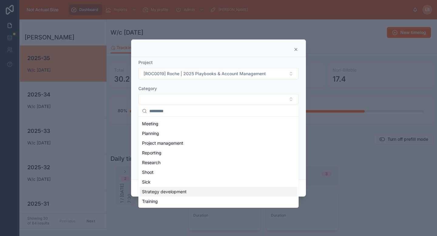
click at [180, 193] on span "Strategy development" at bounding box center [164, 192] width 45 height 6
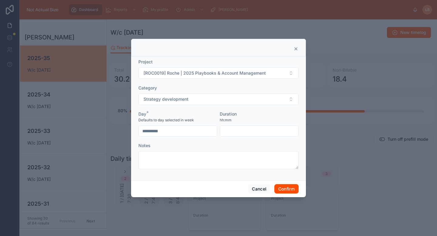
click at [255, 131] on input "text" at bounding box center [259, 131] width 78 height 8
type input "****"
click at [255, 118] on div "hh:mm" at bounding box center [259, 120] width 79 height 6
click at [281, 188] on button "Confirm" at bounding box center [286, 189] width 24 height 10
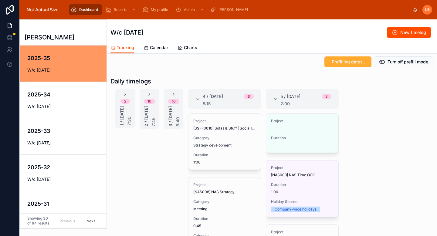
scroll to position [85, 0]
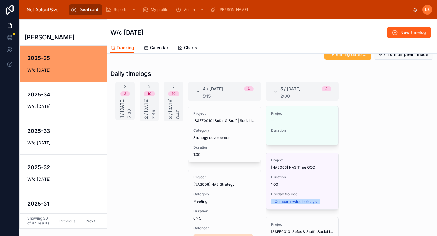
click at [405, 33] on span "New timelog" at bounding box center [413, 32] width 26 height 6
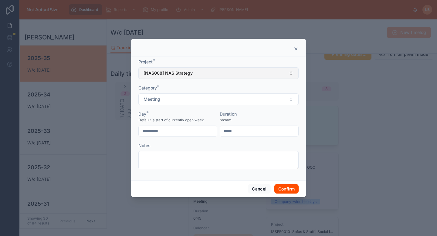
click at [181, 77] on button "[NAS008] NAS Strategy" at bounding box center [218, 73] width 160 height 12
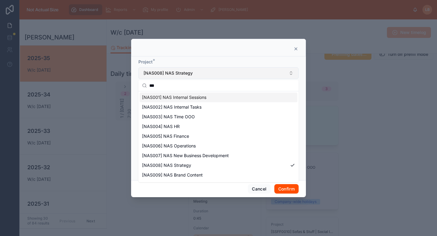
type input "***"
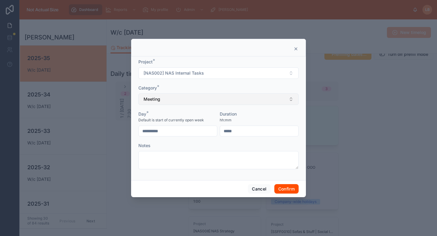
click at [163, 98] on button "Meeting" at bounding box center [218, 99] width 160 height 12
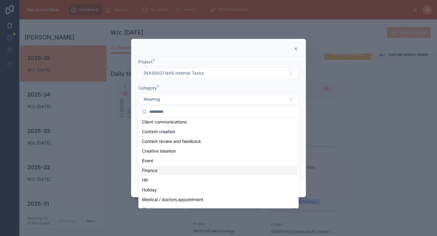
scroll to position [31, 0]
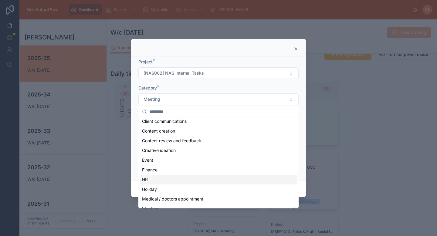
click at [163, 178] on div "HR" at bounding box center [219, 180] width 158 height 10
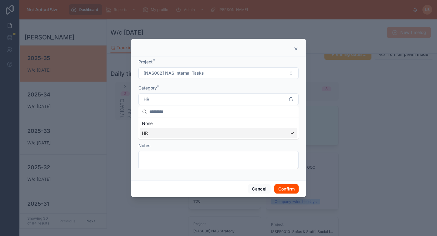
scroll to position [0, 0]
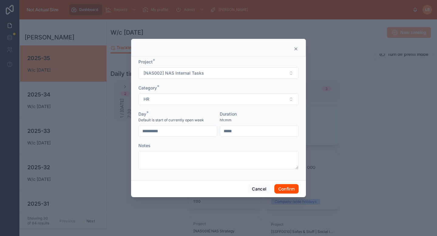
click at [262, 131] on input "text" at bounding box center [259, 131] width 78 height 8
type input "****"
drag, startPoint x: 262, startPoint y: 115, endPoint x: 182, endPoint y: 141, distance: 83.8
click at [262, 115] on div "Duration" at bounding box center [259, 114] width 79 height 6
drag, startPoint x: 177, startPoint y: 138, endPoint x: 177, endPoint y: 132, distance: 6.4
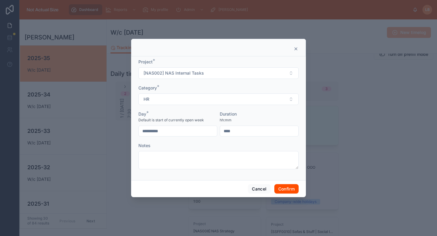
click at [177, 138] on form "**********" at bounding box center [218, 117] width 160 height 117
drag, startPoint x: 177, startPoint y: 130, endPoint x: 178, endPoint y: 143, distance: 12.5
click at [177, 130] on input "**********" at bounding box center [178, 131] width 78 height 8
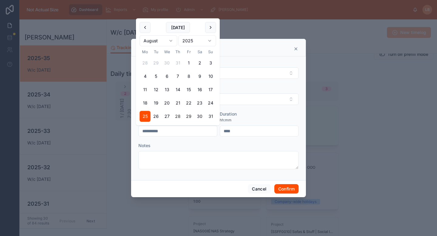
click at [180, 116] on button "28" at bounding box center [177, 116] width 11 height 11
type input "**********"
click at [247, 145] on div "Notes" at bounding box center [218, 146] width 160 height 6
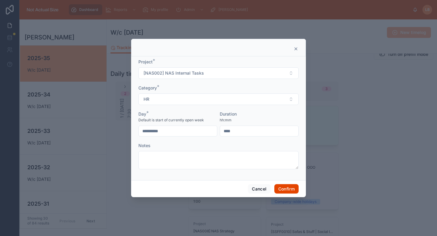
click at [280, 188] on button "Confirm" at bounding box center [286, 189] width 24 height 10
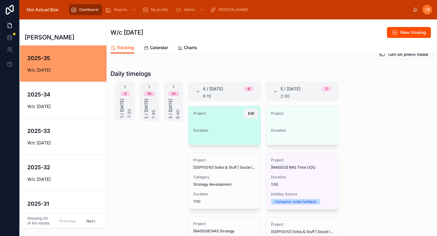
click at [248, 113] on span "Edit" at bounding box center [251, 113] width 6 height 5
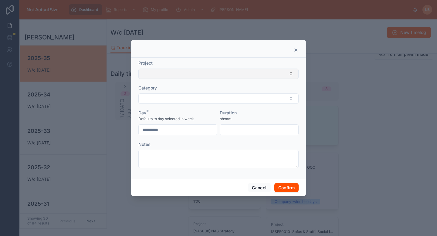
click at [219, 74] on button "Select Button" at bounding box center [218, 74] width 160 height 10
type input "*******"
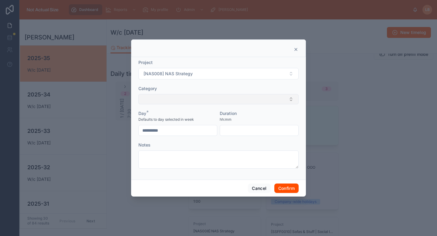
click at [211, 101] on button "Select Button" at bounding box center [218, 99] width 160 height 10
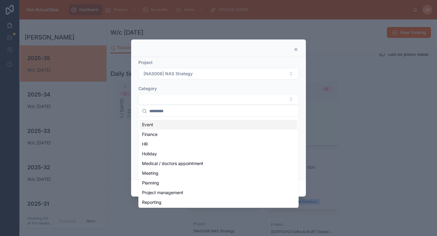
scroll to position [115, 0]
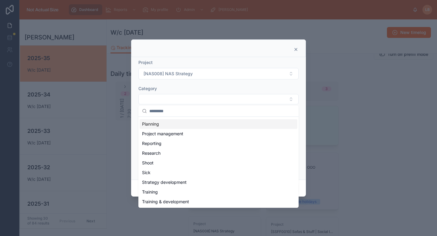
click at [165, 122] on div "Planning" at bounding box center [219, 124] width 158 height 10
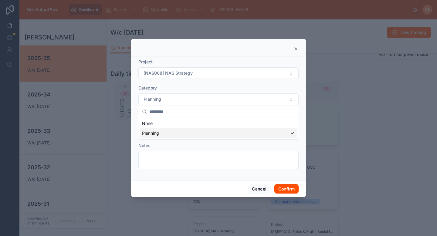
scroll to position [0, 0]
click at [244, 130] on input "text" at bounding box center [259, 131] width 78 height 8
type input "****"
click at [281, 109] on form "**********" at bounding box center [218, 117] width 160 height 117
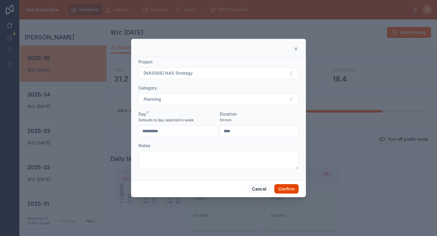
click at [293, 189] on button "Confirm" at bounding box center [286, 189] width 24 height 10
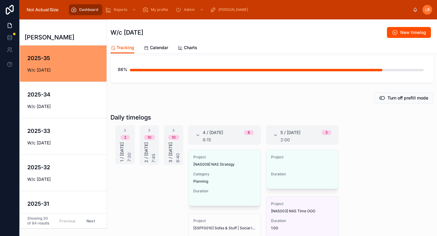
scroll to position [69, 0]
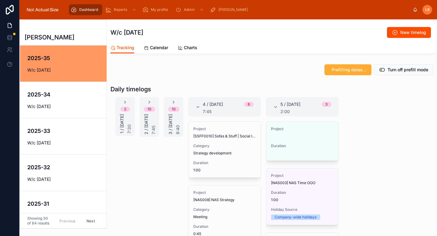
click at [199, 104] on div "4 / [DATE] 8 7:45" at bounding box center [224, 107] width 58 height 15
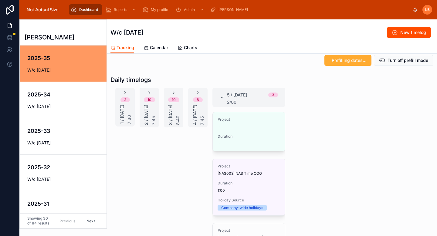
scroll to position [80, 0]
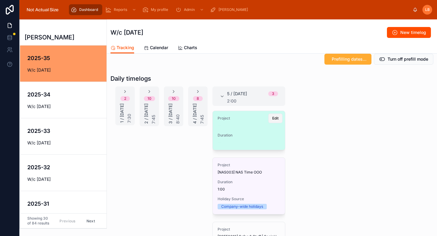
click at [272, 117] on span "Edit" at bounding box center [275, 118] width 6 height 5
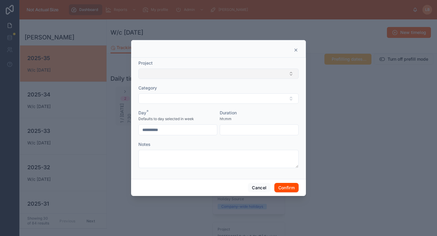
click at [191, 76] on button "Select Button" at bounding box center [218, 74] width 160 height 10
type input "*********"
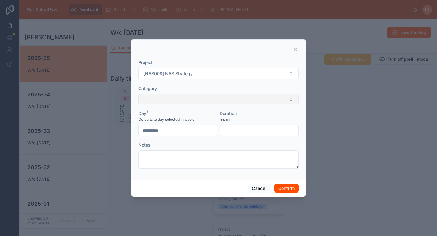
click at [190, 102] on button "Select Button" at bounding box center [218, 99] width 160 height 10
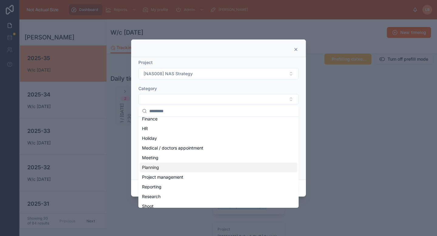
scroll to position [73, 0]
click at [180, 167] on div "Planning" at bounding box center [219, 166] width 158 height 10
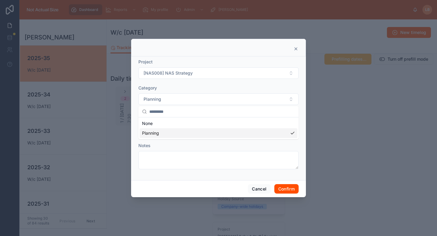
scroll to position [0, 0]
drag, startPoint x: 248, startPoint y: 132, endPoint x: 251, endPoint y: 17, distance: 115.0
click at [248, 125] on div "Duration hh:mm" at bounding box center [259, 123] width 79 height 25
click at [261, 110] on form "**********" at bounding box center [218, 117] width 160 height 117
drag, startPoint x: 229, startPoint y: 131, endPoint x: 248, endPoint y: 129, distance: 19.2
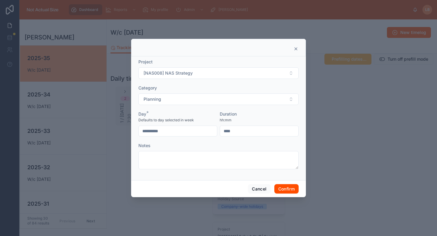
click at [246, 130] on input "****" at bounding box center [259, 131] width 78 height 8
type input "****"
click at [249, 120] on div "hh:mm" at bounding box center [259, 120] width 79 height 6
click at [288, 191] on button "Confirm" at bounding box center [286, 189] width 24 height 10
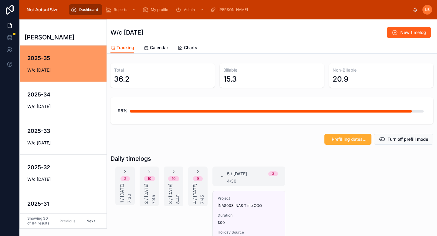
click at [403, 30] on span "New timelog" at bounding box center [413, 32] width 26 height 6
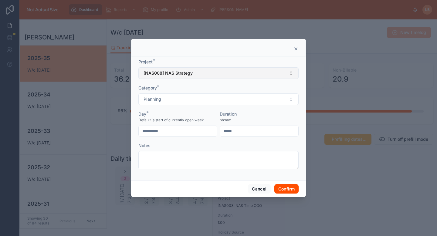
click at [243, 72] on button "[NAS008] NAS Strategy" at bounding box center [218, 73] width 160 height 12
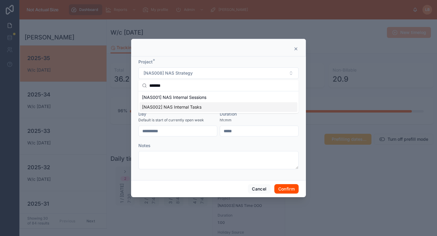
type input "*******"
click at [192, 107] on span "[NAS002] NAS Internal Tasks" at bounding box center [171, 107] width 59 height 6
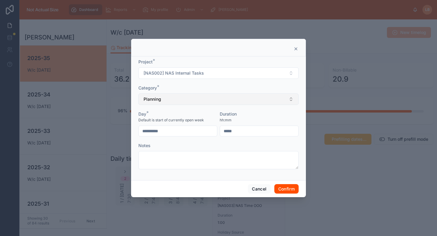
click at [201, 99] on button "Planning" at bounding box center [218, 99] width 160 height 12
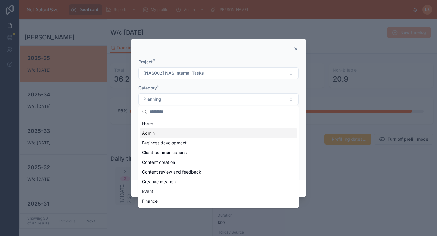
drag, startPoint x: 184, startPoint y: 136, endPoint x: 233, endPoint y: 141, distance: 49.4
click at [184, 136] on div "Admin" at bounding box center [219, 133] width 158 height 10
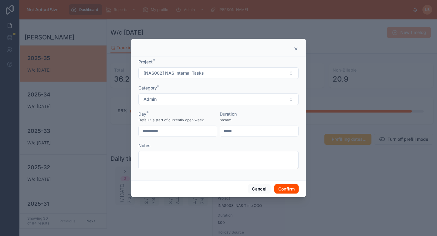
click at [245, 130] on input "text" at bounding box center [259, 131] width 78 height 8
type input "****"
click at [253, 114] on div "Duration" at bounding box center [259, 114] width 79 height 6
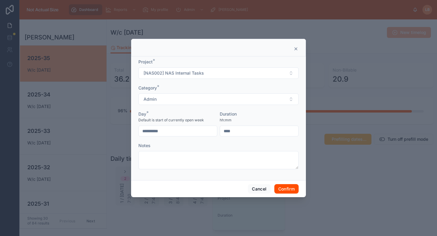
click at [188, 129] on input "**********" at bounding box center [178, 131] width 78 height 8
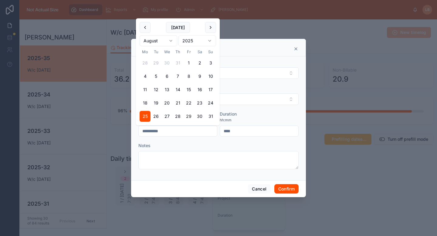
click at [190, 117] on button "29" at bounding box center [188, 116] width 11 height 11
type input "**********"
click at [276, 117] on div "hh:mm" at bounding box center [259, 120] width 79 height 6
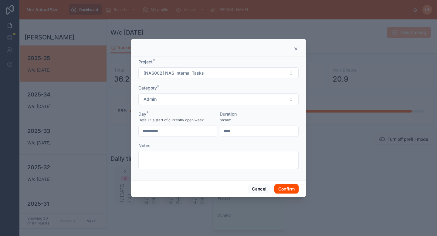
click at [223, 143] on div "Notes" at bounding box center [218, 146] width 160 height 6
click at [276, 185] on button "Confirm" at bounding box center [286, 189] width 24 height 10
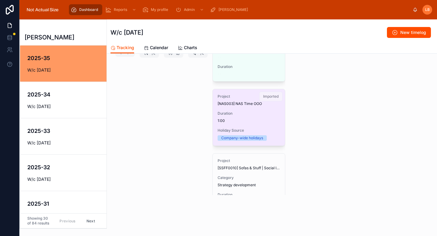
scroll to position [106, 0]
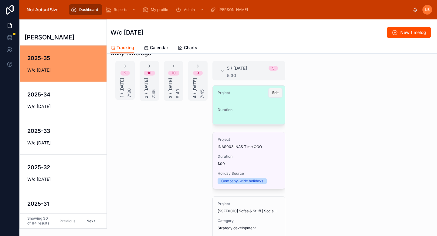
click at [272, 92] on span "Edit" at bounding box center [275, 92] width 6 height 5
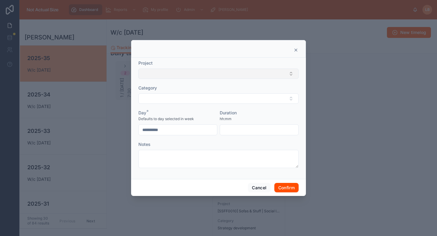
click at [193, 69] on button "Select Button" at bounding box center [218, 74] width 160 height 10
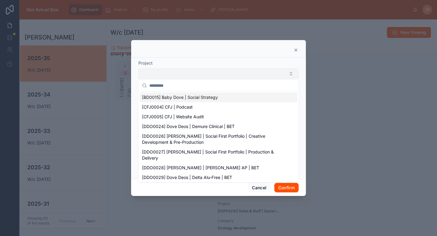
type input "*"
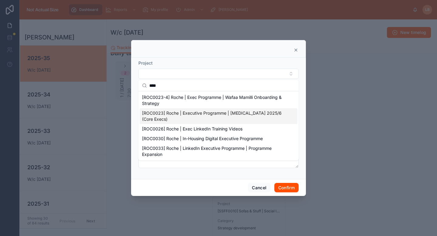
type input "****"
click at [192, 118] on span "[ROC0023] Roche | Executive Programme | [MEDICAL_DATA] 2025/6 (Core Execs)" at bounding box center [215, 116] width 146 height 12
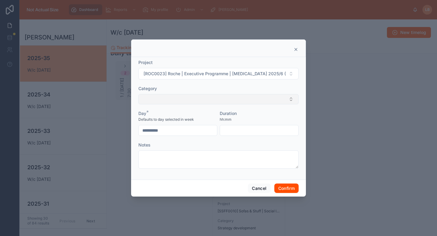
drag, startPoint x: 199, startPoint y: 113, endPoint x: 191, endPoint y: 95, distance: 18.9
click at [199, 113] on div "Day *" at bounding box center [177, 113] width 79 height 6
click at [191, 95] on button "Select Button" at bounding box center [218, 99] width 160 height 10
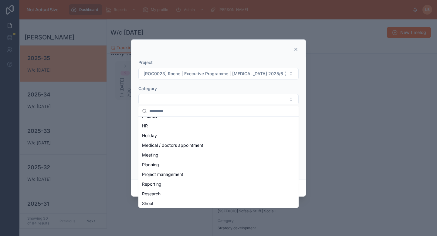
scroll to position [115, 0]
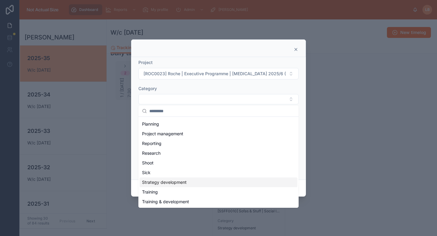
click at [189, 180] on div "Strategy development" at bounding box center [219, 183] width 158 height 10
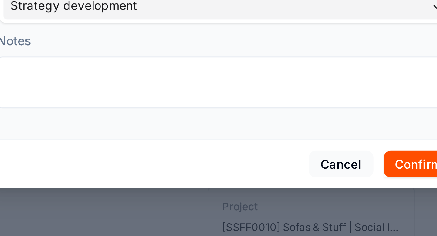
click at [203, 185] on div "Cancel Confirm" at bounding box center [218, 188] width 175 height 17
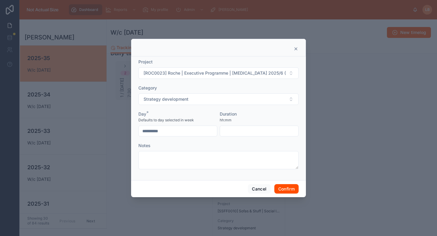
click at [243, 132] on input "text" at bounding box center [259, 131] width 78 height 8
type input "****"
click at [249, 112] on div "Duration" at bounding box center [259, 114] width 79 height 6
click at [292, 189] on button "Confirm" at bounding box center [286, 189] width 24 height 10
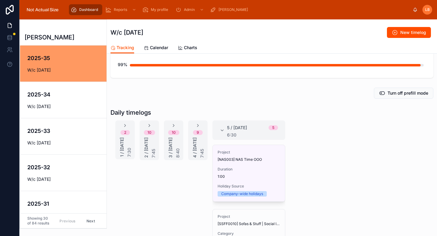
scroll to position [52, 0]
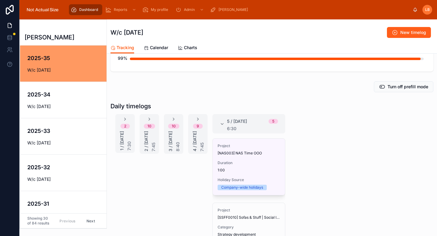
click at [392, 35] on icon at bounding box center [395, 32] width 6 height 6
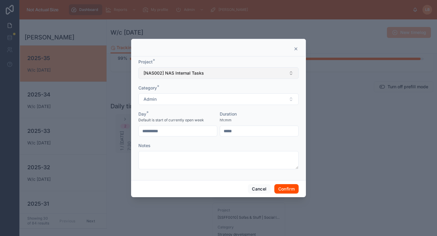
click at [214, 79] on button "[NAS002] NAS Internal Tasks" at bounding box center [218, 73] width 160 height 12
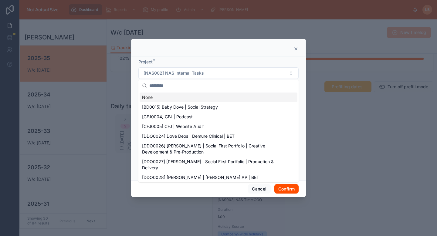
drag, startPoint x: 205, startPoint y: 58, endPoint x: 201, endPoint y: 92, distance: 34.0
click at [205, 58] on div "**********" at bounding box center [218, 118] width 175 height 124
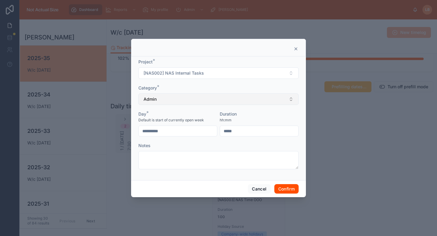
click at [190, 104] on button "Admin" at bounding box center [218, 99] width 160 height 12
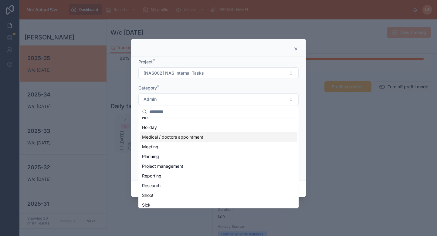
scroll to position [94, 0]
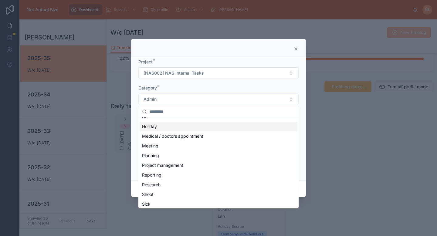
click at [212, 57] on div "**********" at bounding box center [218, 118] width 175 height 124
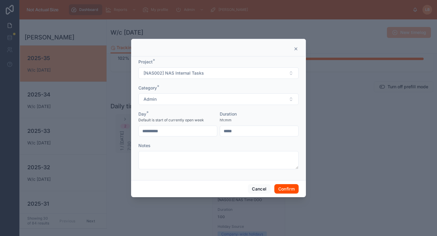
click at [246, 133] on input "text" at bounding box center [259, 131] width 78 height 8
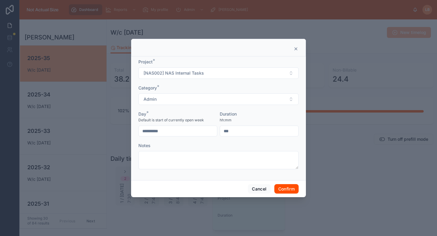
type input "****"
drag, startPoint x: 227, startPoint y: 117, endPoint x: 213, endPoint y: 118, distance: 14.0
click at [227, 118] on span "hh:mm" at bounding box center [226, 120] width 12 height 5
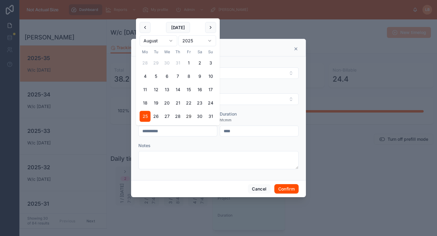
click at [168, 132] on input "**********" at bounding box center [178, 131] width 78 height 8
click at [190, 116] on button "29" at bounding box center [188, 116] width 11 height 11
type input "**********"
click at [262, 118] on div "hh:mm" at bounding box center [259, 120] width 79 height 6
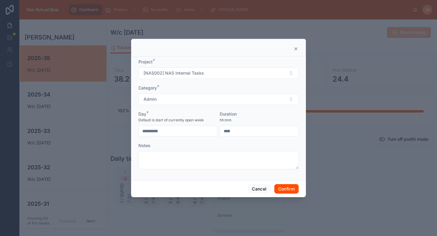
drag, startPoint x: 283, startPoint y: 184, endPoint x: 336, endPoint y: 202, distance: 55.5
click at [283, 184] on div "Cancel Confirm" at bounding box center [218, 188] width 175 height 17
click at [272, 188] on div "Cancel Confirm" at bounding box center [218, 188] width 175 height 17
click at [292, 188] on button "Confirm" at bounding box center [286, 189] width 24 height 10
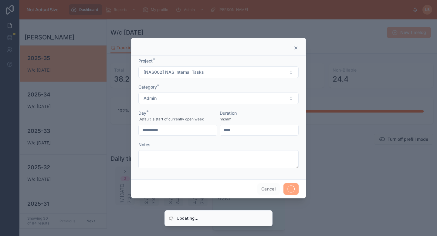
click at [406, 180] on div at bounding box center [218, 118] width 437 height 236
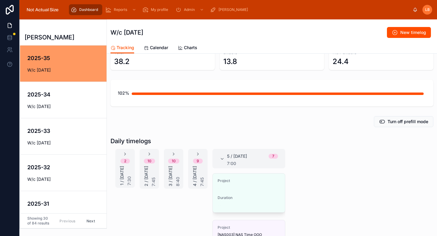
scroll to position [18, 0]
click at [221, 157] on icon at bounding box center [222, 158] width 5 height 5
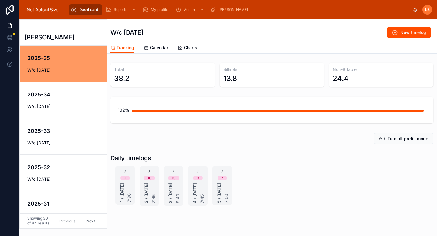
scroll to position [0, 0]
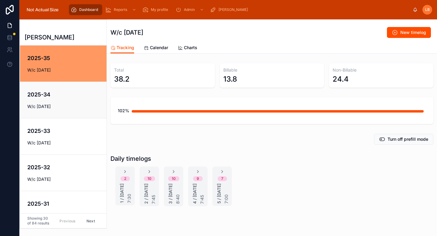
click at [77, 100] on div "2025-34 W/c [DATE]" at bounding box center [63, 99] width 72 height 19
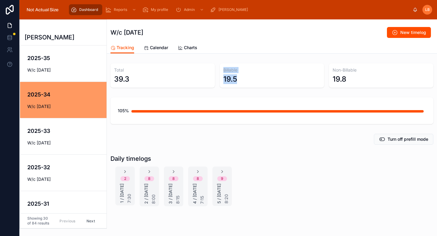
drag, startPoint x: 229, startPoint y: 80, endPoint x: 194, endPoint y: 80, distance: 34.3
click at [194, 80] on div "Total 39.3 Billable 19.5 Non-Billable 19.8" at bounding box center [271, 75] width 323 height 24
click at [253, 80] on div "19.5" at bounding box center [271, 79] width 97 height 10
drag, startPoint x: 235, startPoint y: 72, endPoint x: 287, endPoint y: 83, distance: 53.9
click at [223, 59] on div "Back to Dashboard Dashboard W/c [DATE] New timelog Tracking Tracking Calendar C…" at bounding box center [272, 133] width 330 height 228
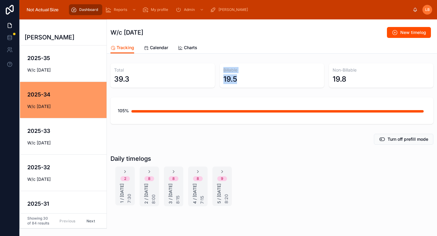
click at [287, 83] on div "19.5" at bounding box center [271, 79] width 97 height 10
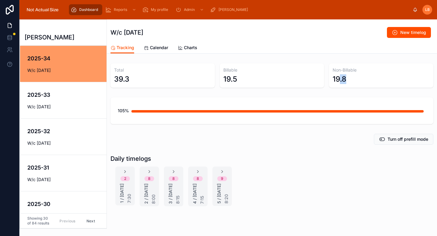
drag, startPoint x: 344, startPoint y: 84, endPoint x: 337, endPoint y: 78, distance: 8.6
click at [337, 78] on div "Non-Billable 19.8" at bounding box center [381, 75] width 104 height 24
click at [354, 83] on div "19.8" at bounding box center [381, 79] width 97 height 10
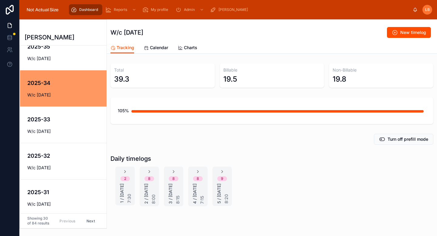
scroll to position [0, 0]
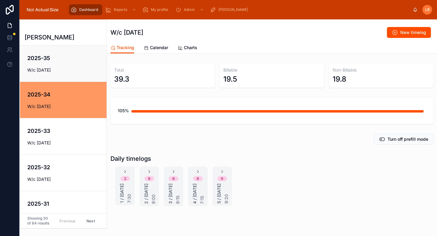
click at [59, 68] on span "W/c [DATE]" at bounding box center [67, 70] width 80 height 6
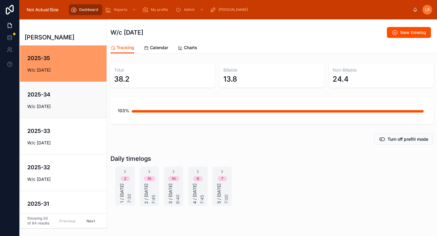
click at [62, 99] on div "2025-34 W/c [DATE]" at bounding box center [63, 99] width 72 height 19
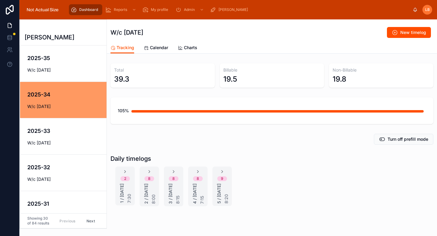
click at [60, 140] on span "W/c [DATE]" at bounding box center [67, 143] width 80 height 6
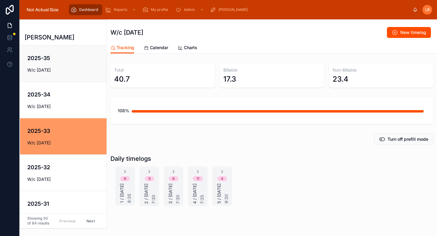
click at [55, 69] on span "W/c [DATE]" at bounding box center [67, 70] width 80 height 6
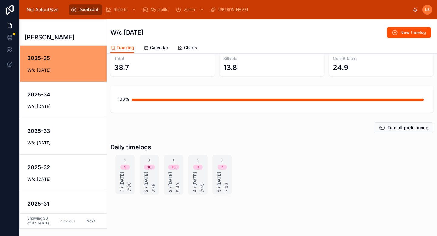
scroll to position [25, 0]
click at [127, 158] on icon at bounding box center [125, 160] width 5 height 5
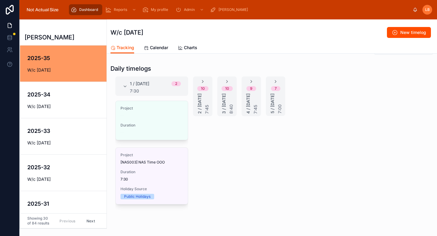
click at [124, 85] on icon at bounding box center [125, 86] width 5 height 5
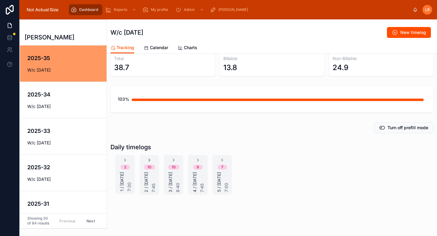
click at [150, 158] on icon at bounding box center [149, 160] width 5 height 5
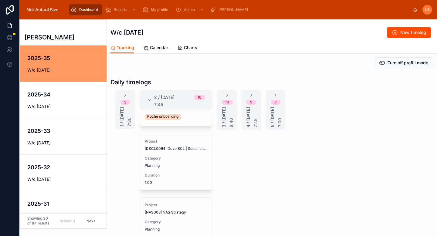
scroll to position [452, 0]
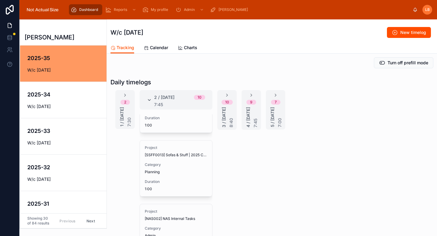
click at [149, 99] on icon at bounding box center [149, 100] width 5 height 5
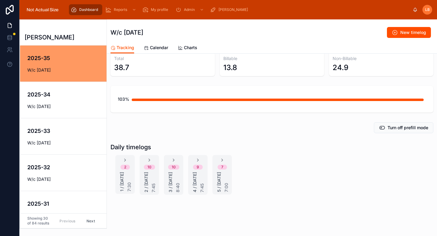
click at [328, 157] on div "2 1 / [DATE] 7:30 10 2 / [DATE] 7:45 10 3 / [DATE] 8:40 9 4 / [DATE] 7:45 7 5 /…" at bounding box center [271, 175] width 323 height 40
drag, startPoint x: 327, startPoint y: 171, endPoint x: 288, endPoint y: 137, distance: 51.8
click at [325, 171] on div "2 1 / [DATE] 7:30 10 2 / [DATE] 7:45 10 3 / [DATE] 8:40 9 4 / [DATE] 7:45 7 5 /…" at bounding box center [271, 175] width 323 height 40
drag, startPoint x: 299, startPoint y: 133, endPoint x: 284, endPoint y: 158, distance: 28.9
click at [296, 143] on div "Daily timelogs 2 1 / [DATE] 7:30 10 2 / [DATE] 7:45 10 3 / [DATE] 8:40 9 4 / [D…" at bounding box center [271, 169] width 323 height 52
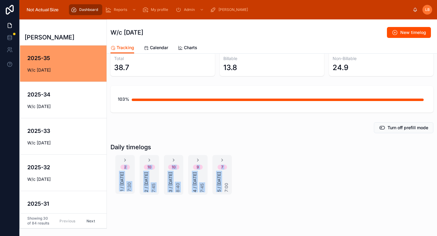
click at [275, 171] on div "2 1 / [DATE] 7:30 10 2 / [DATE] 7:45 10 3 / [DATE] 8:40 9 4 / [DATE] 7:45 7 5 /…" at bounding box center [271, 175] width 323 height 40
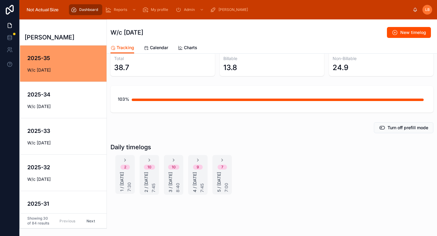
scroll to position [0, 0]
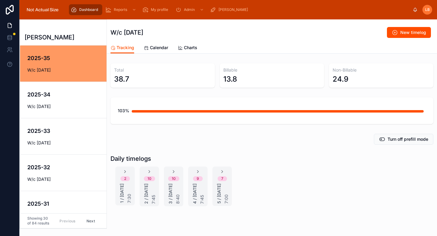
click at [273, 151] on div "Total 38.7 Billable 13.8 Non-Billable 24.9 103% Turn off prefill mode Daily tim…" at bounding box center [272, 135] width 330 height 148
click at [300, 135] on div "Turn off prefill mode" at bounding box center [271, 139] width 323 height 11
click at [205, 132] on div "Turn off prefill mode" at bounding box center [272, 139] width 330 height 16
click at [52, 97] on h4 "2025-34" at bounding box center [67, 94] width 80 height 8
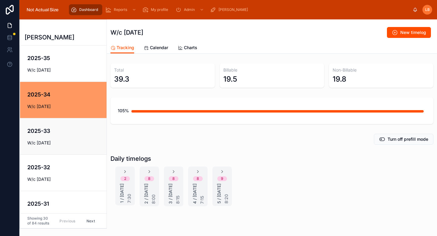
click at [59, 132] on h4 "2025-33" at bounding box center [67, 131] width 80 height 8
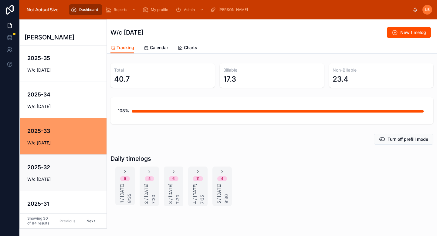
click at [64, 164] on h4 "2025-32" at bounding box center [67, 167] width 80 height 8
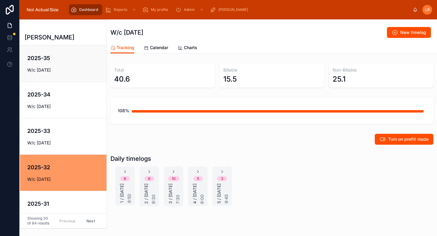
click at [66, 71] on span "W/c [DATE]" at bounding box center [67, 70] width 80 height 6
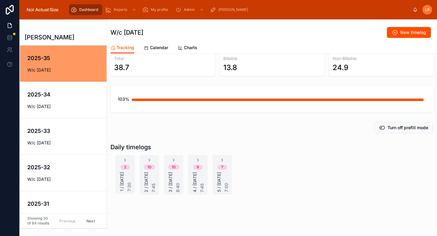
scroll to position [25, 0]
click at [198, 158] on icon at bounding box center [197, 160] width 5 height 5
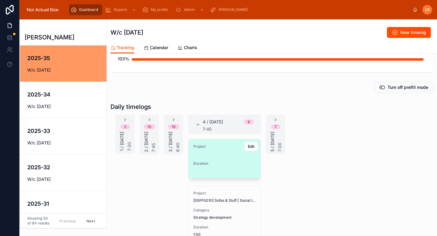
scroll to position [23, 0]
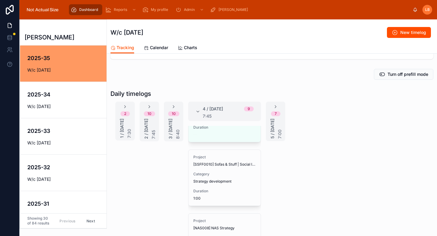
drag, startPoint x: 311, startPoint y: 128, endPoint x: 250, endPoint y: 148, distance: 63.9
click at [311, 128] on div "2 1 / [DATE] 7:30 10 2 / [DATE] 7:45 10 3 / [DATE] 8:40 4 / [DATE] 9 7:45 Proje…" at bounding box center [271, 190] width 323 height 177
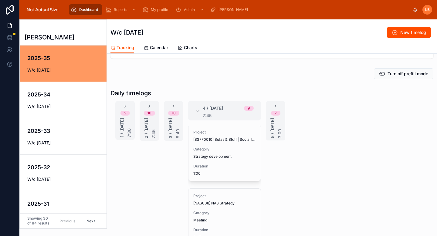
click at [277, 167] on div "2 1 / [DATE] 7:30 10 2 / [DATE] 7:45 10 3 / [DATE] 8:40 4 / [DATE] 9 7:45 Proje…" at bounding box center [271, 189] width 323 height 177
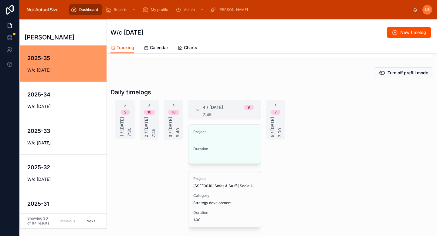
scroll to position [0, 0]
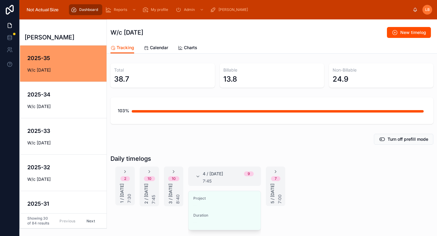
click at [309, 149] on div "Total 38.7 Billable 13.8 Non-Billable 24.9 103% Turn off prefill mode Daily tim…" at bounding box center [272, 203] width 330 height 285
drag, startPoint x: 299, startPoint y: 77, endPoint x: 200, endPoint y: 76, distance: 98.9
click at [201, 76] on div "Total 38.7 Billable 13.8 Non-Billable 24.9" at bounding box center [271, 75] width 323 height 24
drag, startPoint x: 202, startPoint y: 76, endPoint x: 371, endPoint y: 120, distance: 174.5
click at [216, 78] on div "Total 38.7 Billable 13.8 Non-Billable 24.9" at bounding box center [271, 75] width 323 height 24
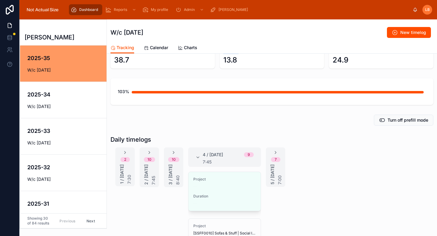
scroll to position [37, 0]
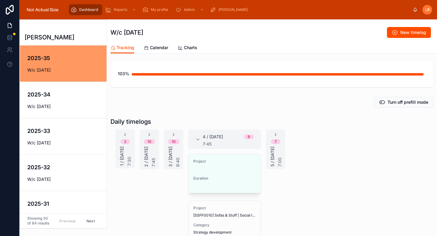
click at [356, 161] on div "2 1 / [DATE] 7:30 10 2 / [DATE] 7:45 10 3 / [DATE] 8:40 4 / [DATE] 9 7:45 Proje…" at bounding box center [271, 218] width 323 height 177
